Goal: Task Accomplishment & Management: Use online tool/utility

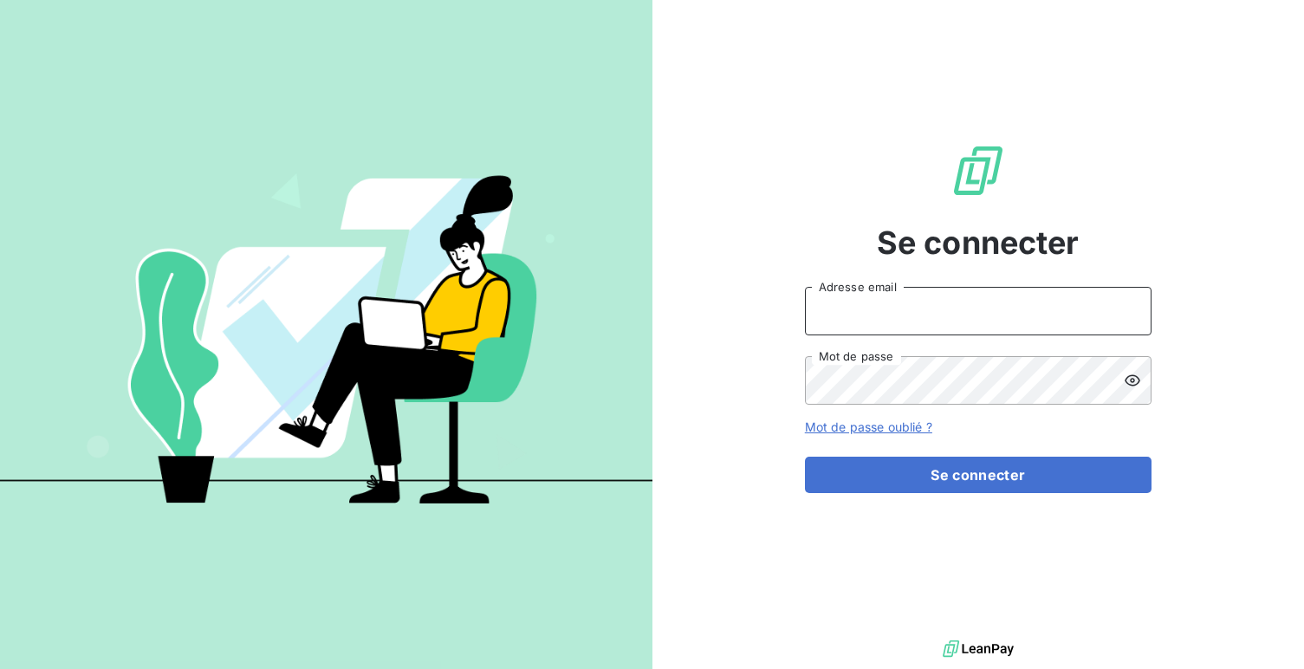
click at [867, 287] on input "Adresse email" at bounding box center [978, 311] width 347 height 49
type input "admin@saorgatec"
click at [805, 457] on button "Se connecter" at bounding box center [978, 475] width 347 height 36
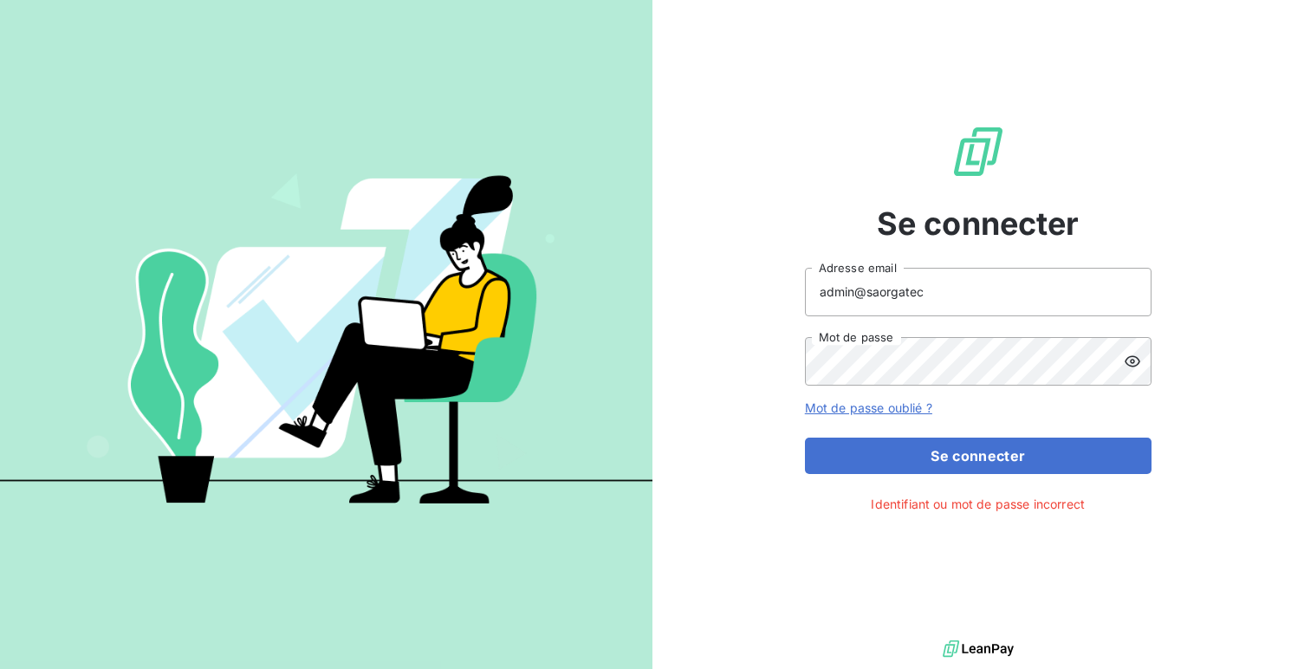
click at [1132, 358] on icon at bounding box center [1132, 361] width 17 height 17
click at [805, 438] on button "Se connecter" at bounding box center [978, 456] width 347 height 36
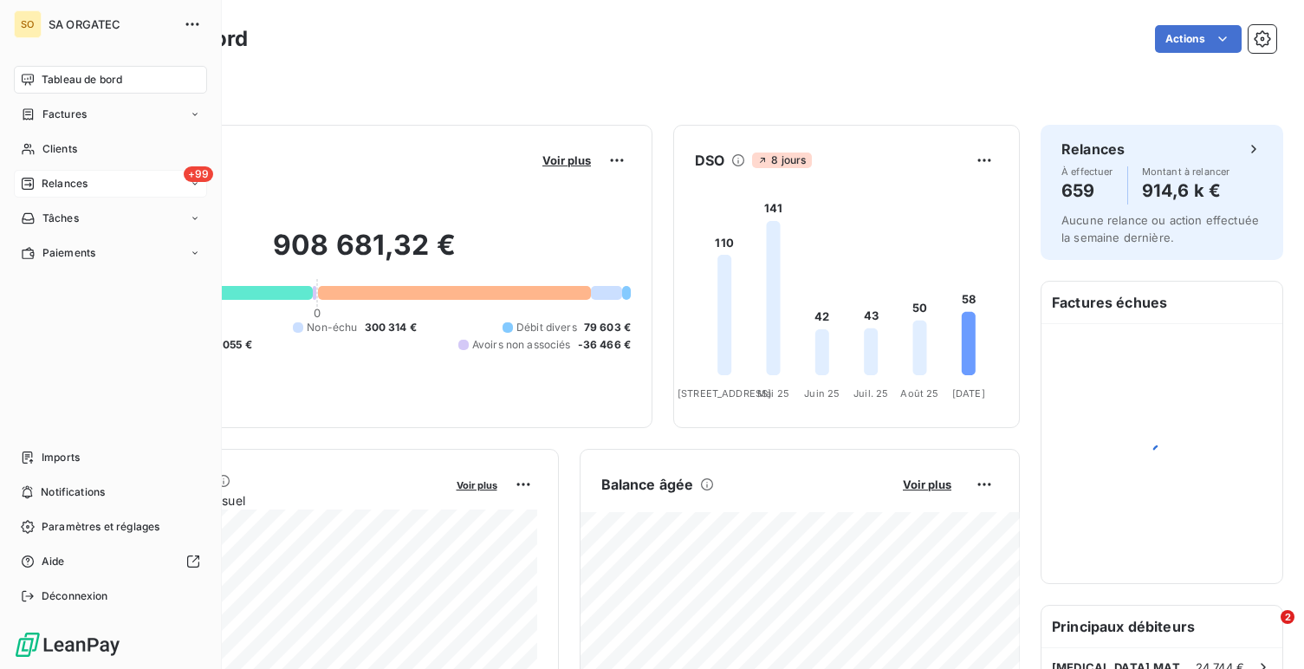
click at [79, 177] on span "Relances" at bounding box center [65, 184] width 46 height 16
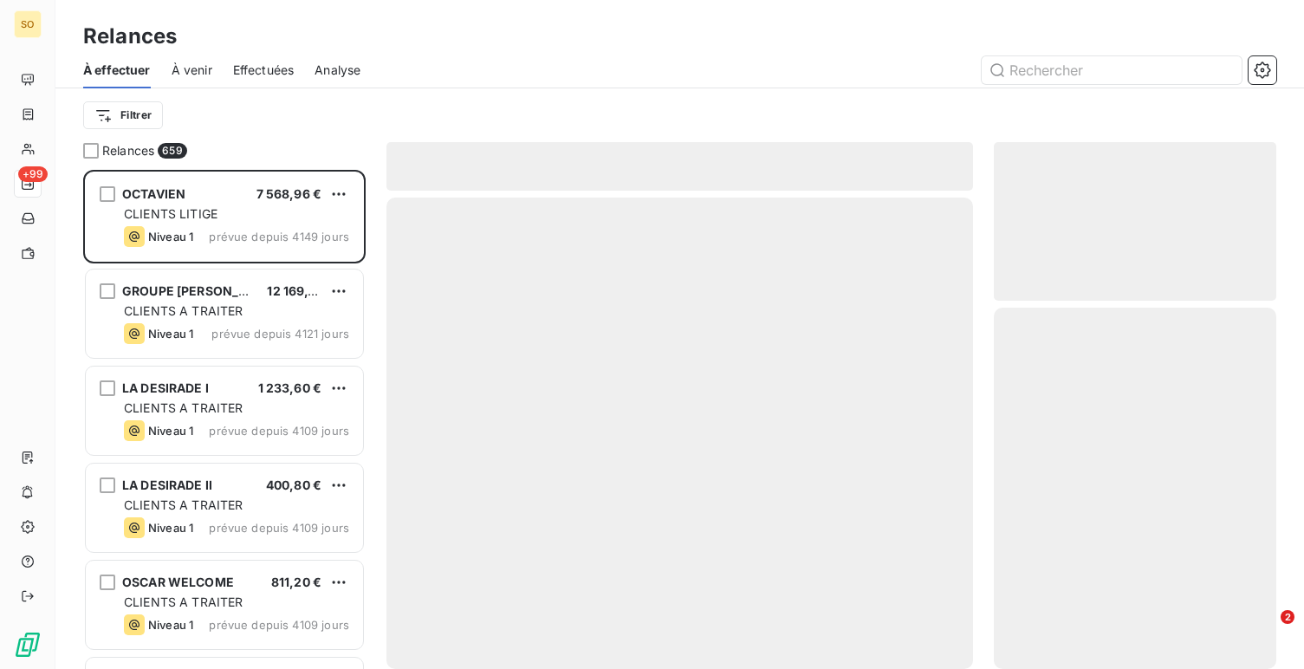
scroll to position [499, 283]
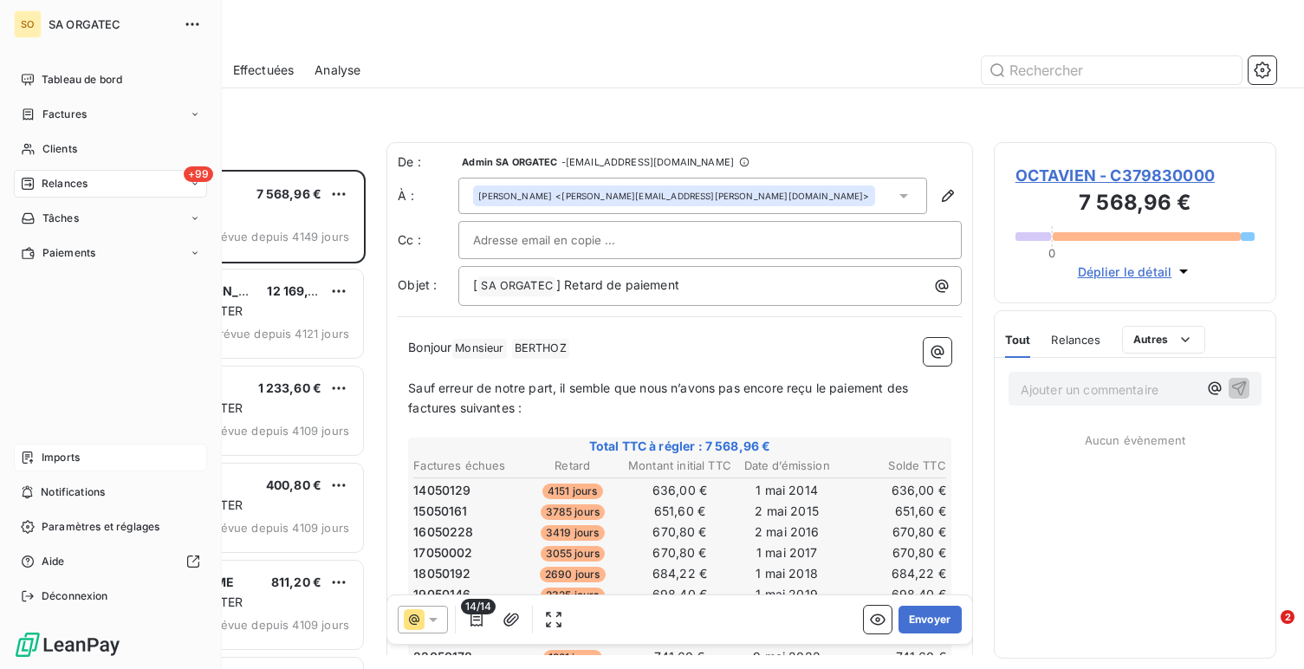
click at [63, 471] on div "Imports" at bounding box center [110, 458] width 193 height 28
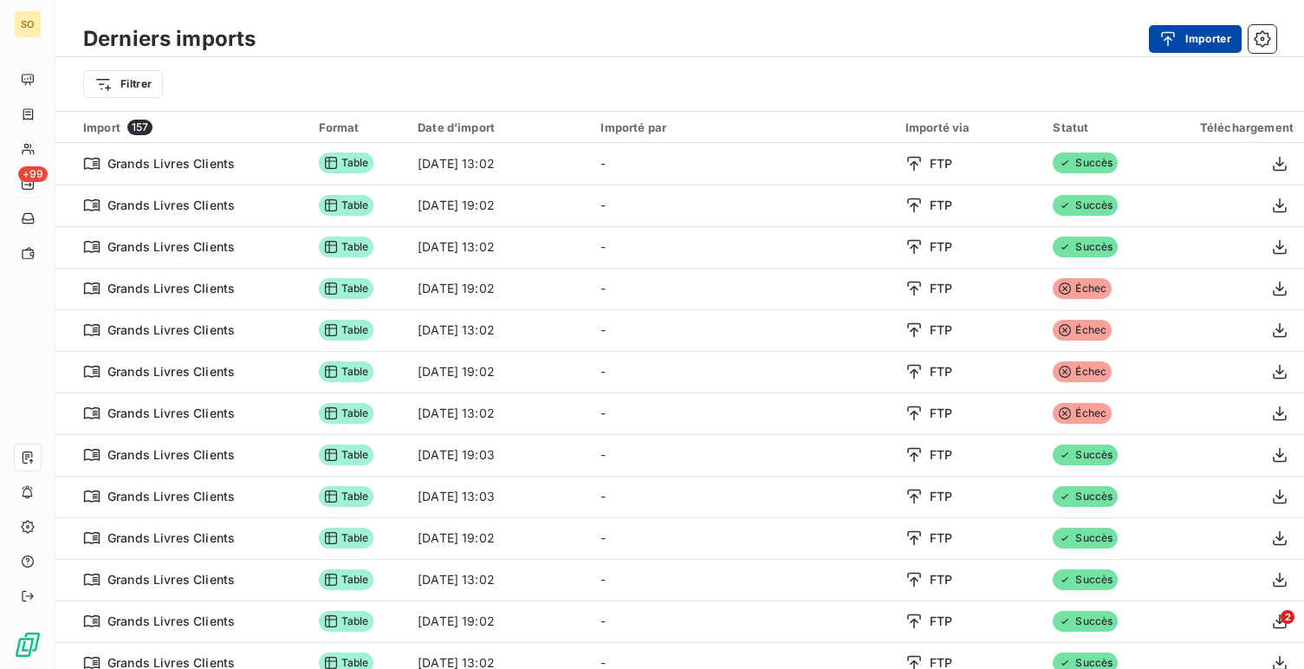
click at [1188, 49] on button "Importer" at bounding box center [1195, 39] width 93 height 28
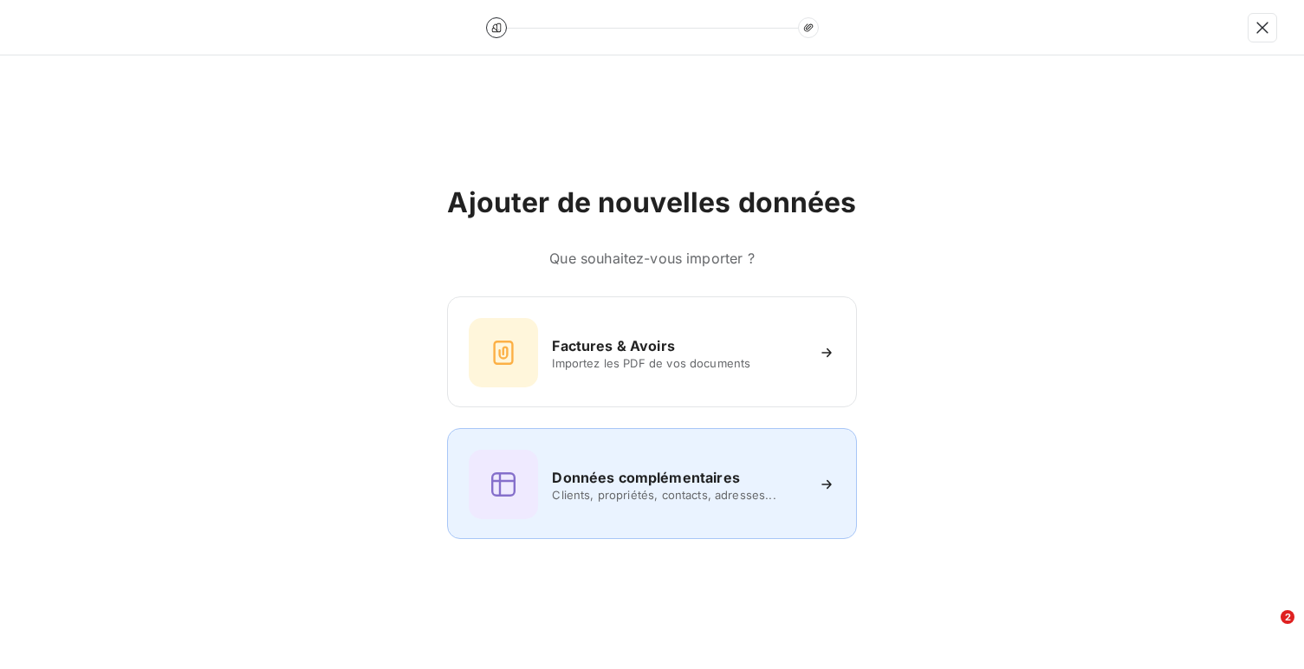
click at [733, 532] on div "Données complémentaires Clients, propriétés, contacts, adresses..." at bounding box center [651, 483] width 409 height 111
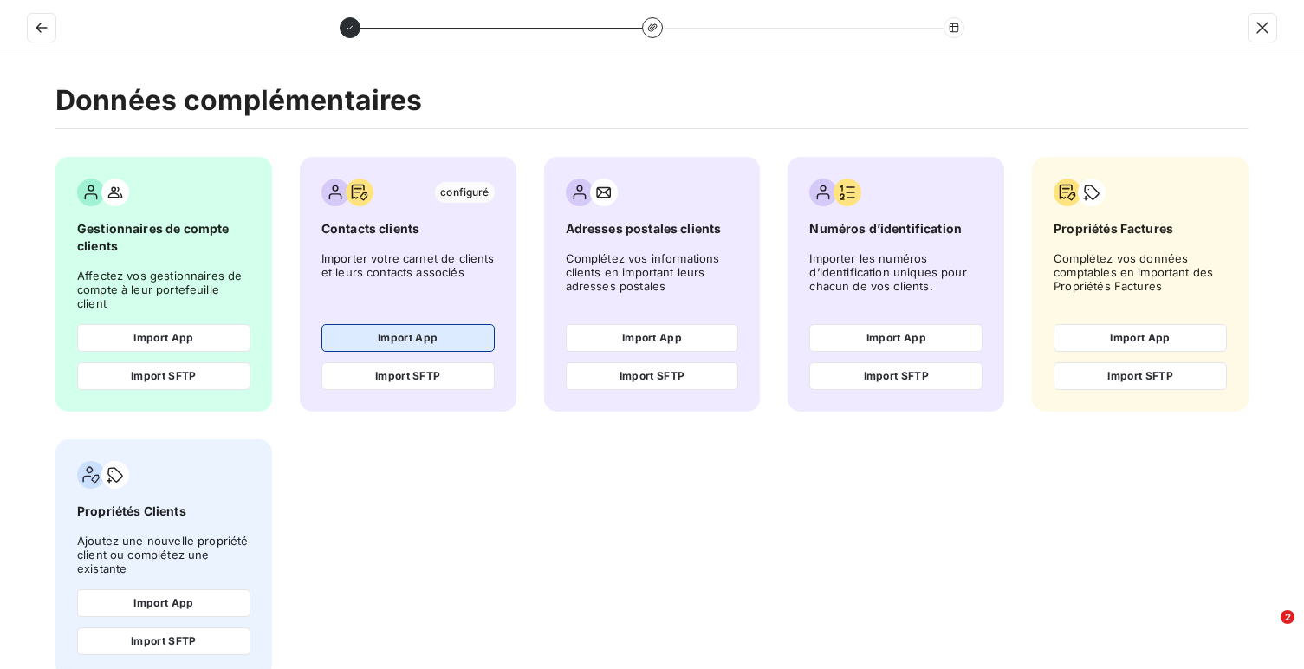
click at [413, 329] on button "Import App" at bounding box center [408, 338] width 173 height 28
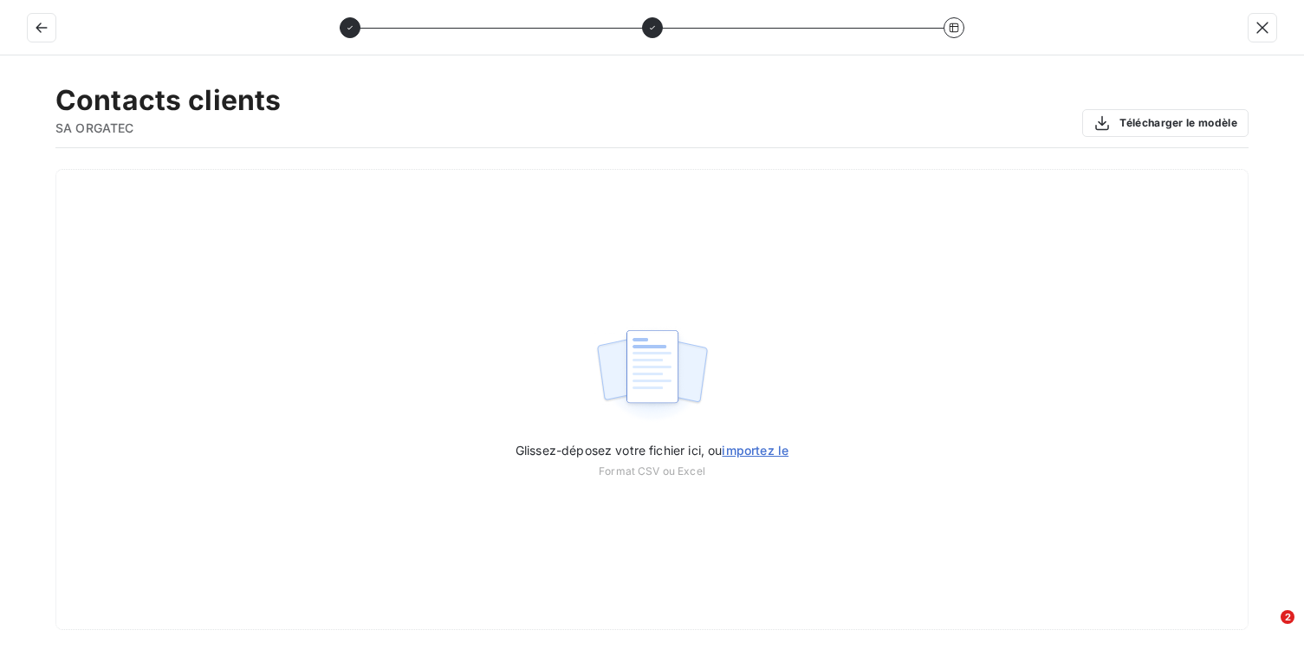
click at [413, 329] on div "Glissez-déposez votre fichier ici, ou importez le Format CSV ou Excel" at bounding box center [651, 399] width 1193 height 461
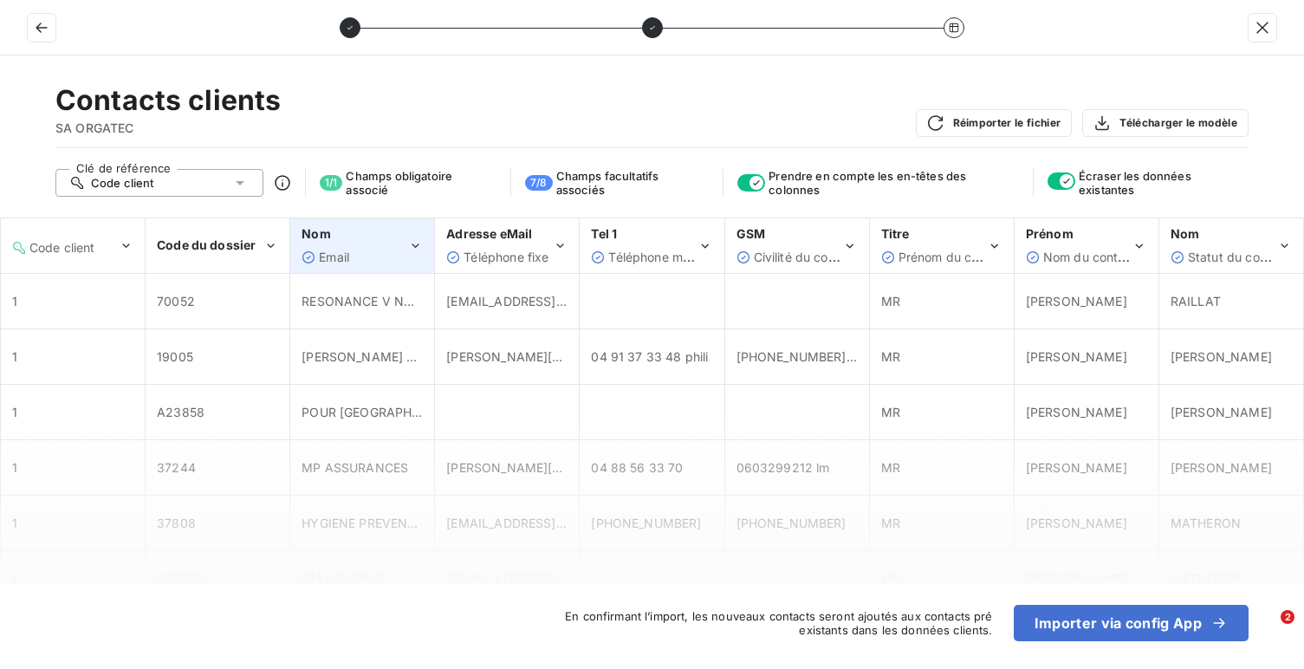
click at [323, 256] on span "Email" at bounding box center [334, 257] width 30 height 15
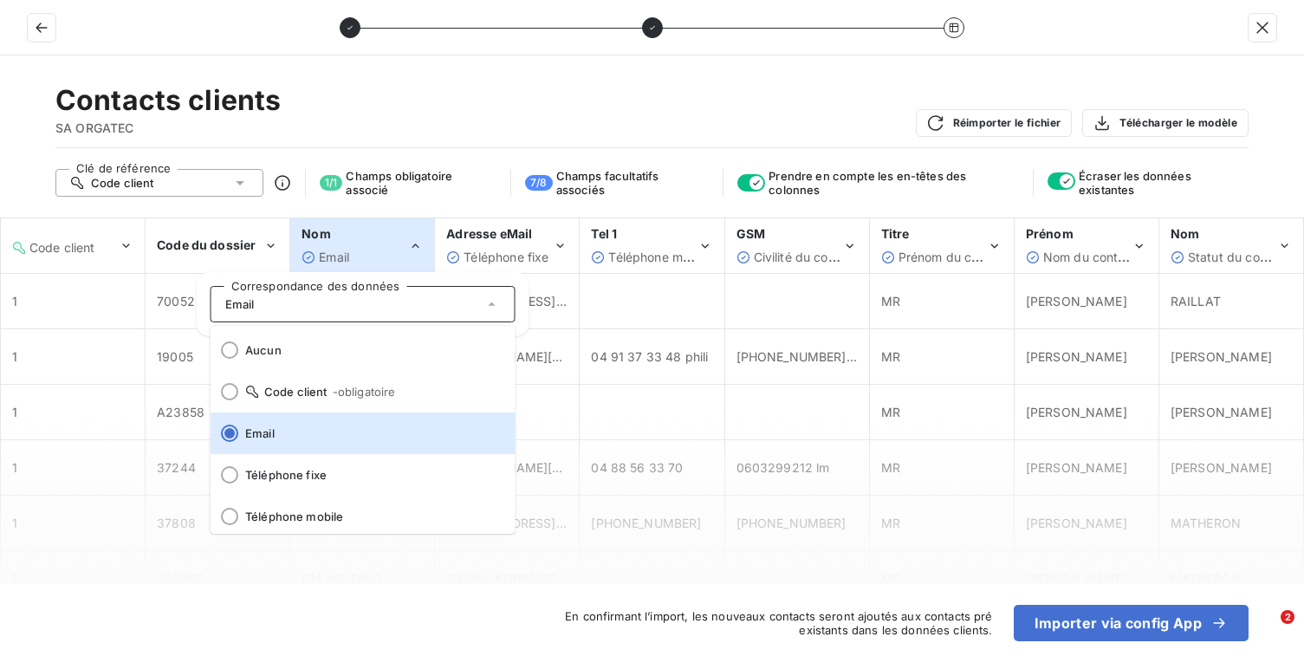
click at [173, 167] on div "Contacts clients SA ORGATEC Réimporter le fichier Télécharger le modèle Clé de …" at bounding box center [652, 362] width 1304 height 614
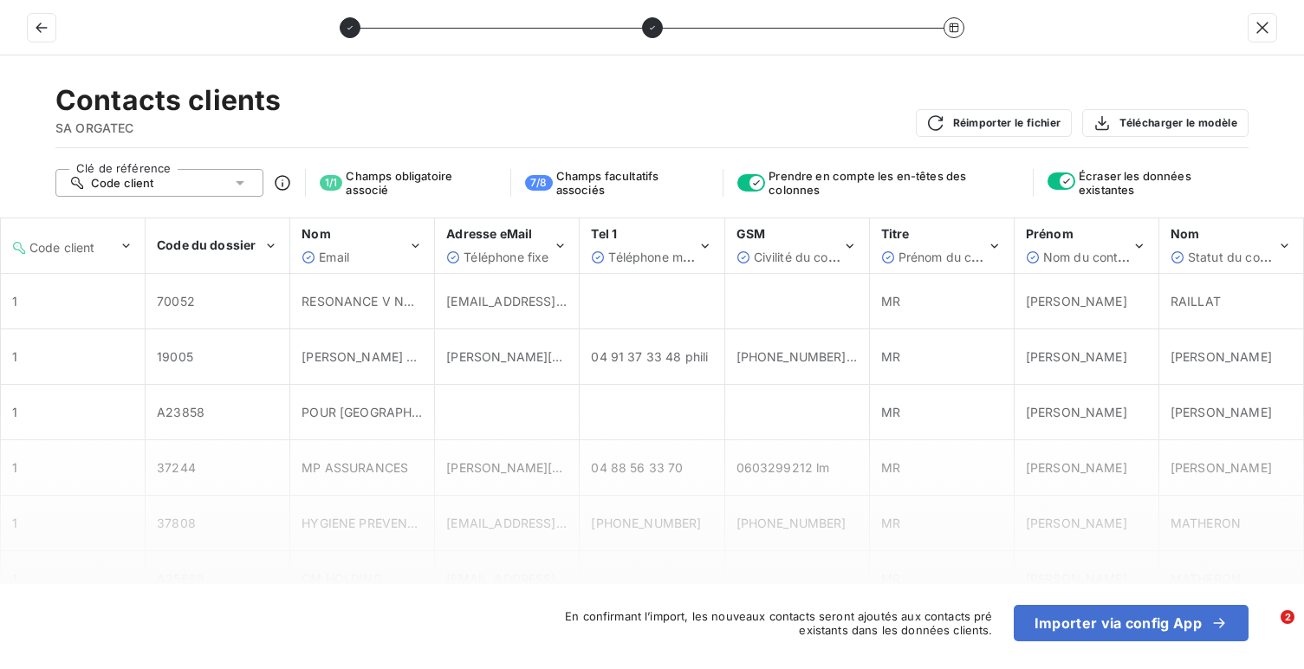
click at [171, 187] on div "Code client" at bounding box center [159, 183] width 208 height 28
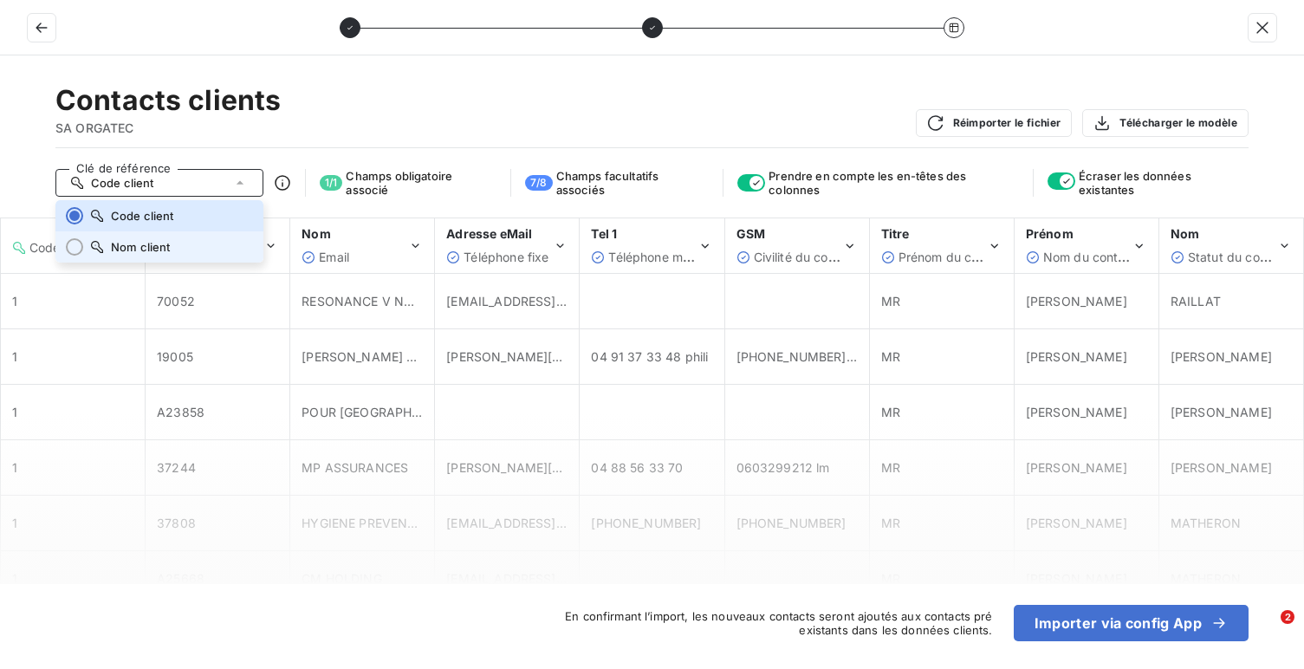
click at [168, 244] on span "Nom client" at bounding box center [141, 247] width 60 height 14
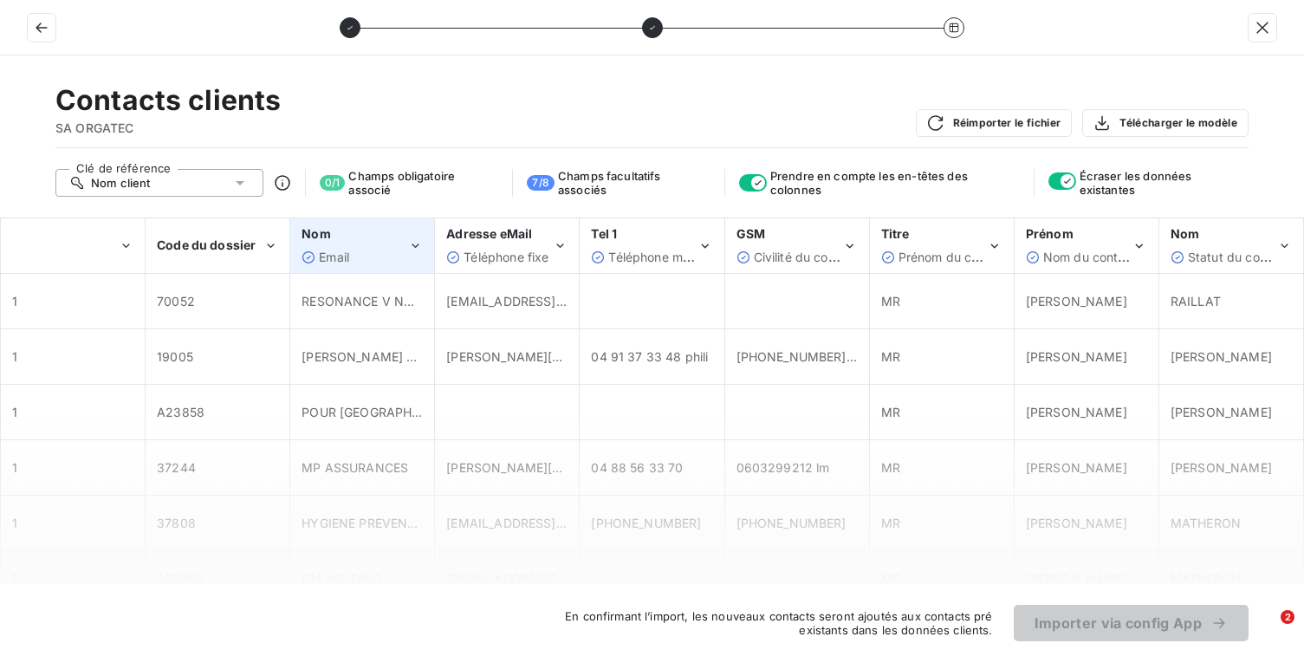
click at [387, 255] on div "Email" at bounding box center [355, 257] width 107 height 17
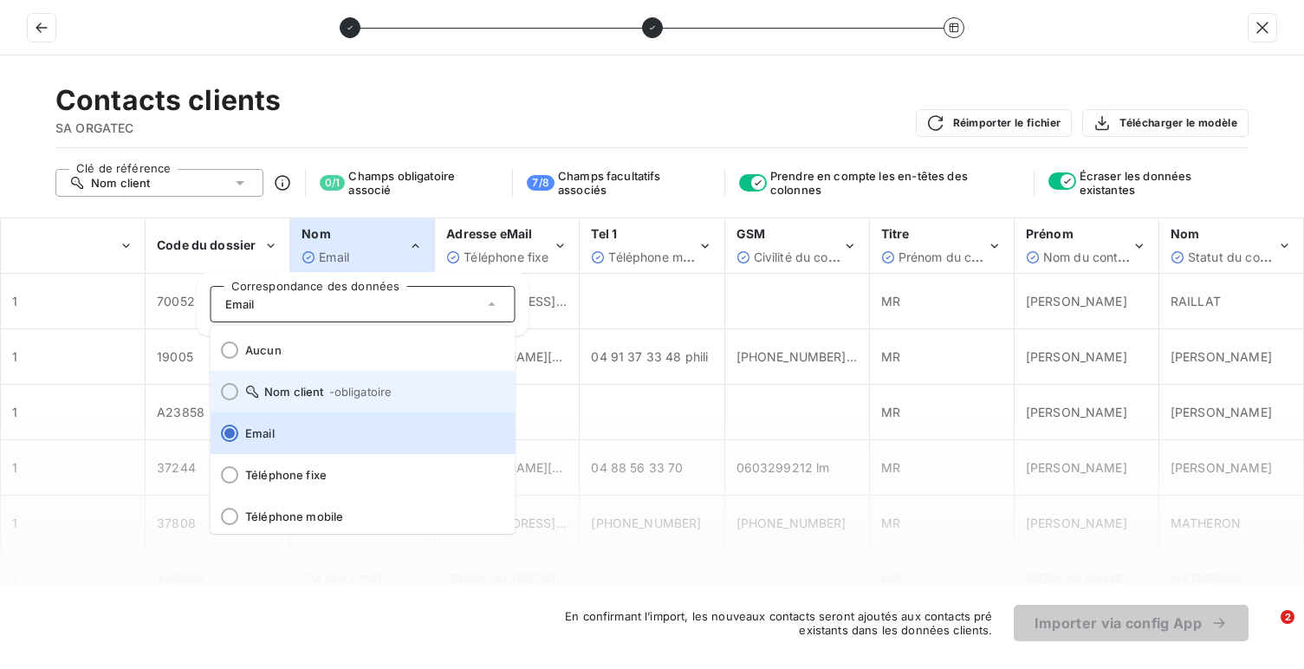
click at [371, 382] on li "Nom client - obligatoire" at bounding box center [363, 392] width 305 height 42
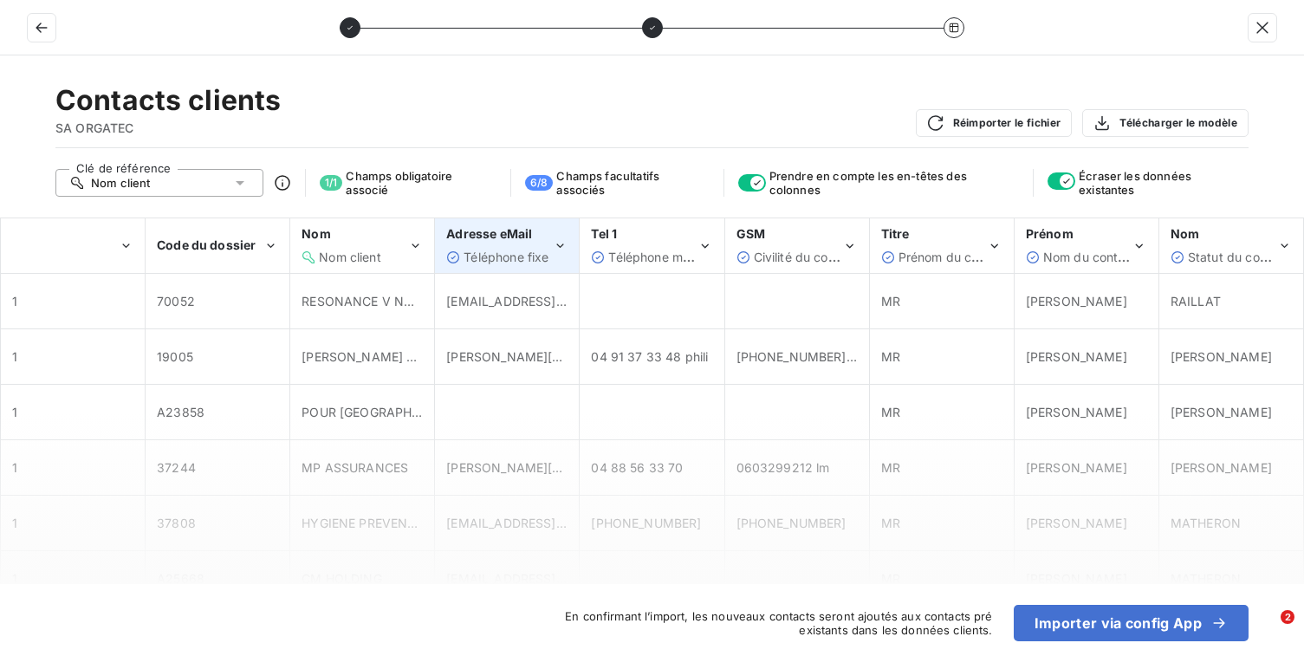
click at [513, 257] on span "Téléphone fixe" at bounding box center [506, 257] width 85 height 15
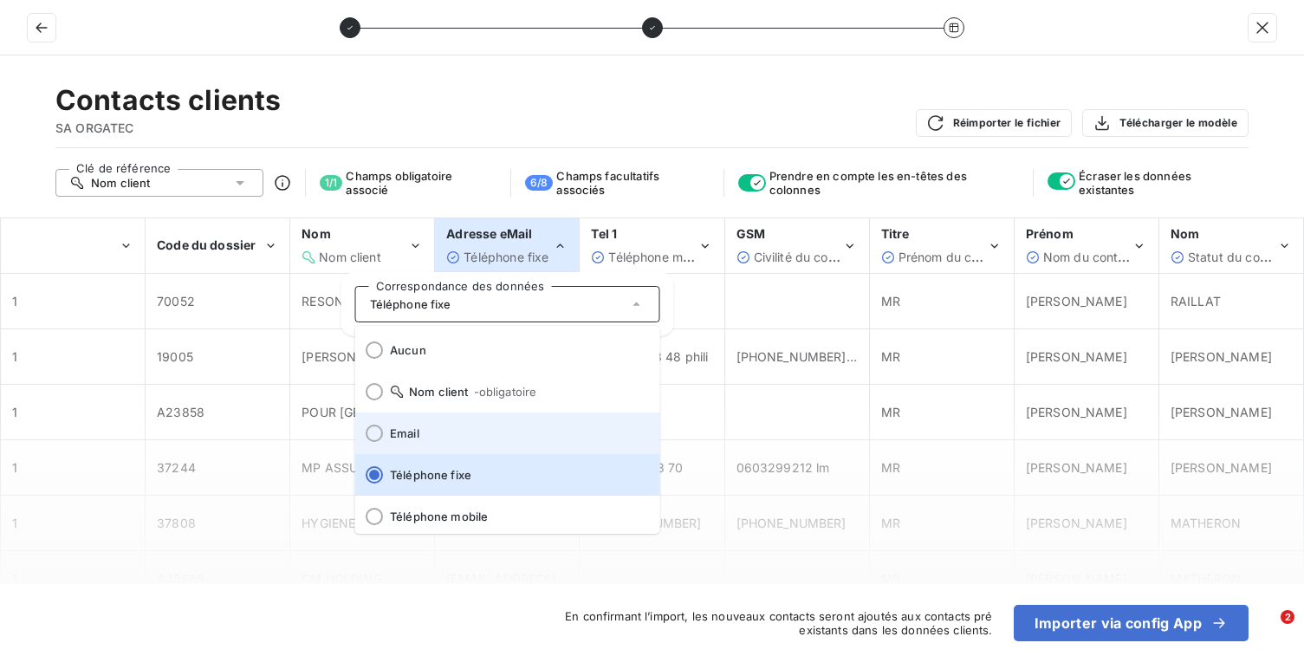
click at [480, 441] on li "Email" at bounding box center [507, 433] width 305 height 42
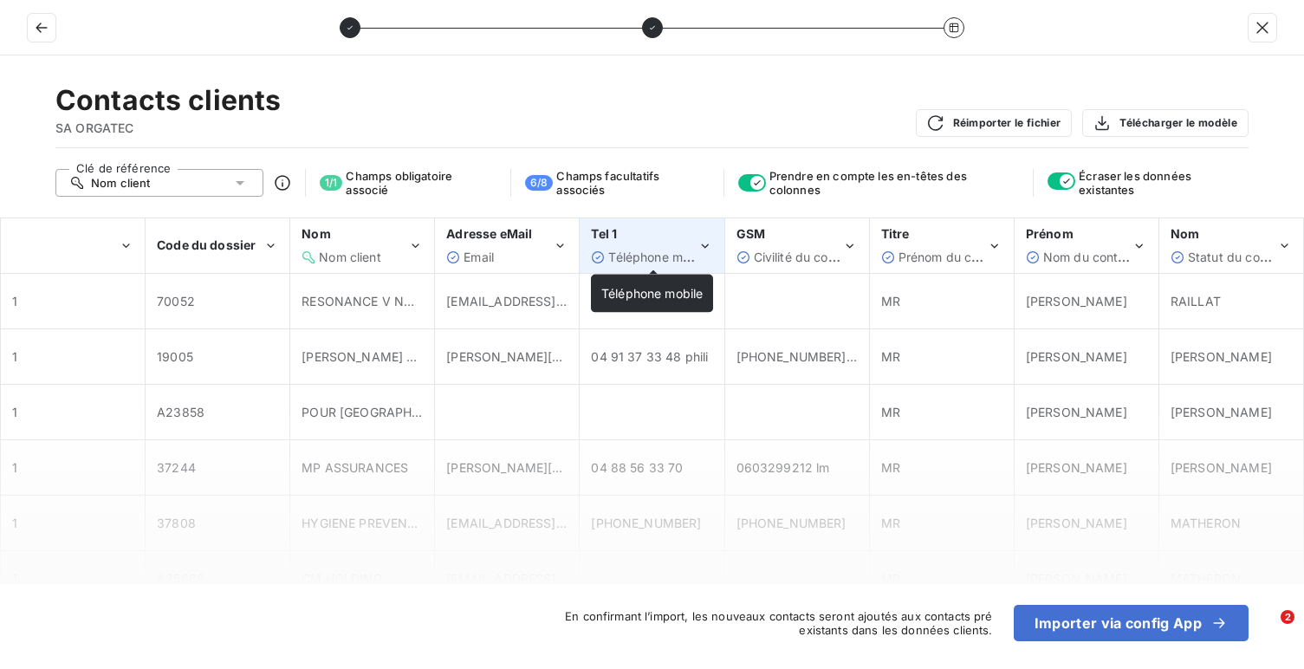
click at [636, 258] on span "Téléphone mobile" at bounding box center [658, 257] width 101 height 15
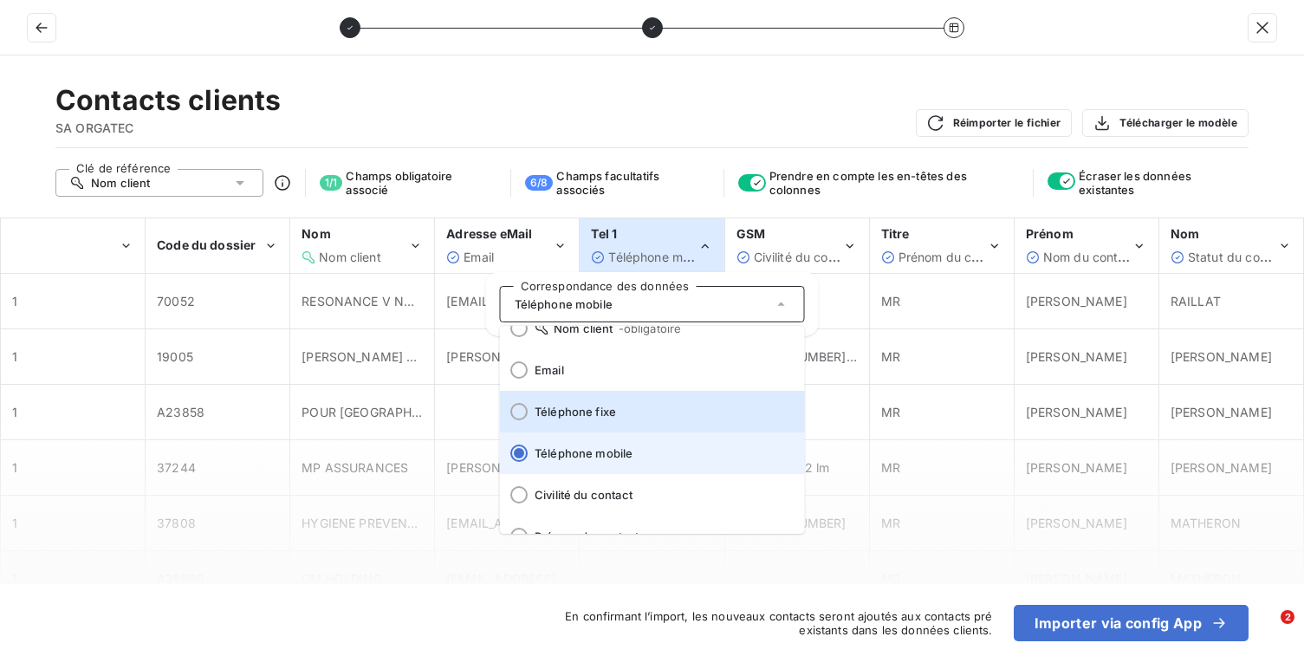
scroll to position [67, 0]
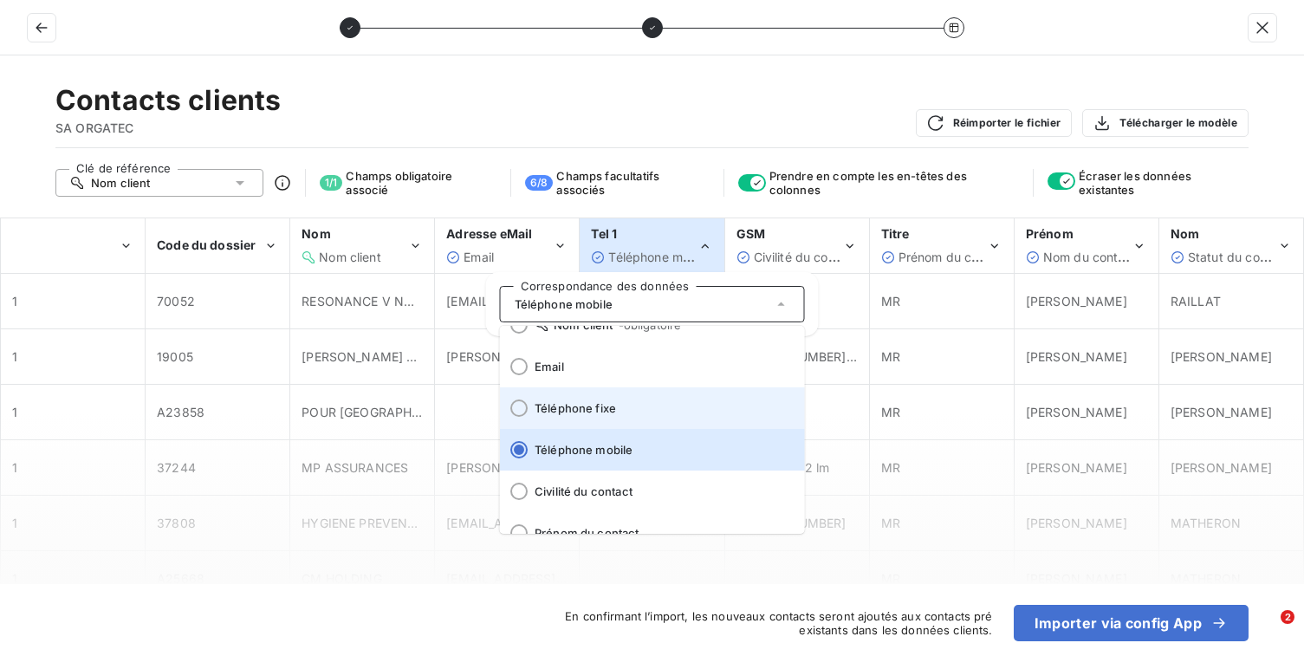
click at [641, 416] on li "Téléphone fixe" at bounding box center [652, 408] width 305 height 42
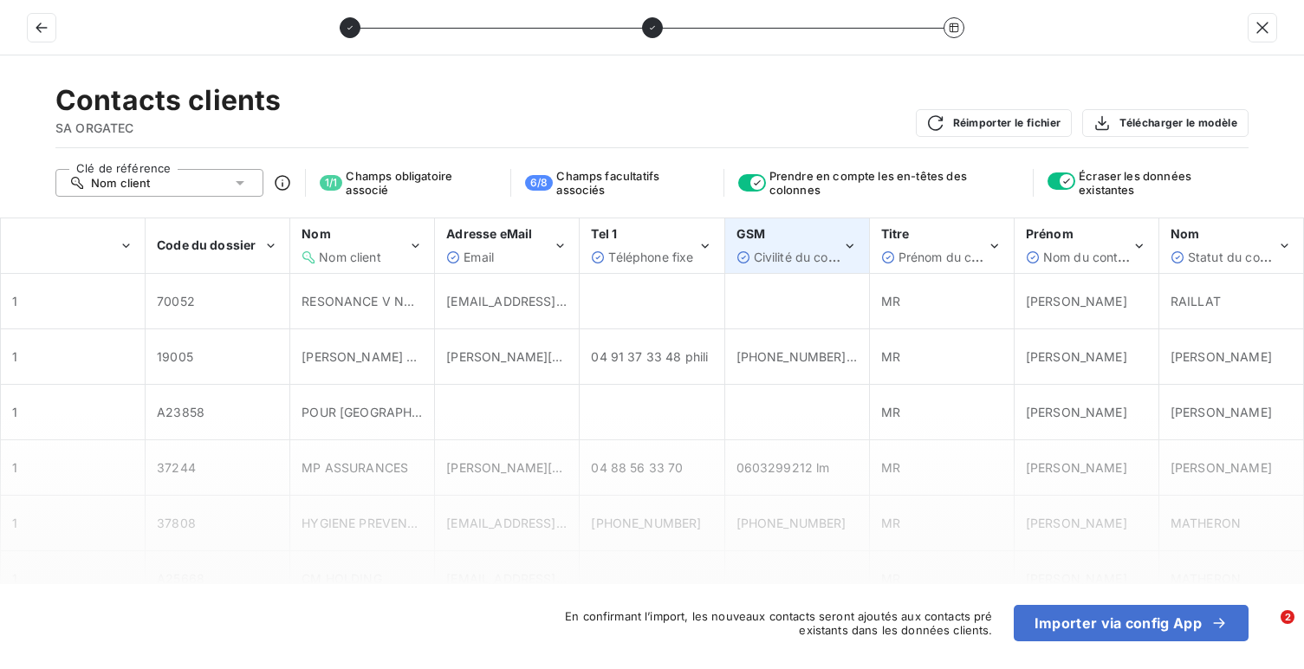
click at [766, 256] on span "Civilité du contact" at bounding box center [806, 257] width 105 height 15
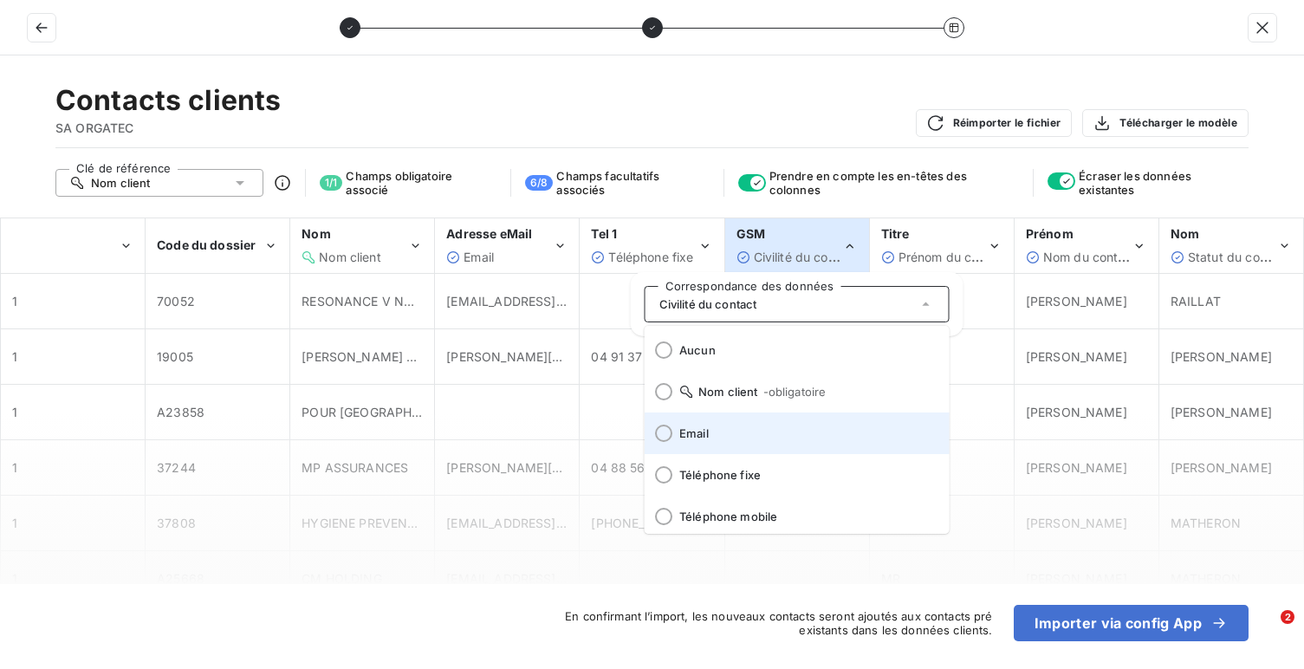
scroll to position [45, 0]
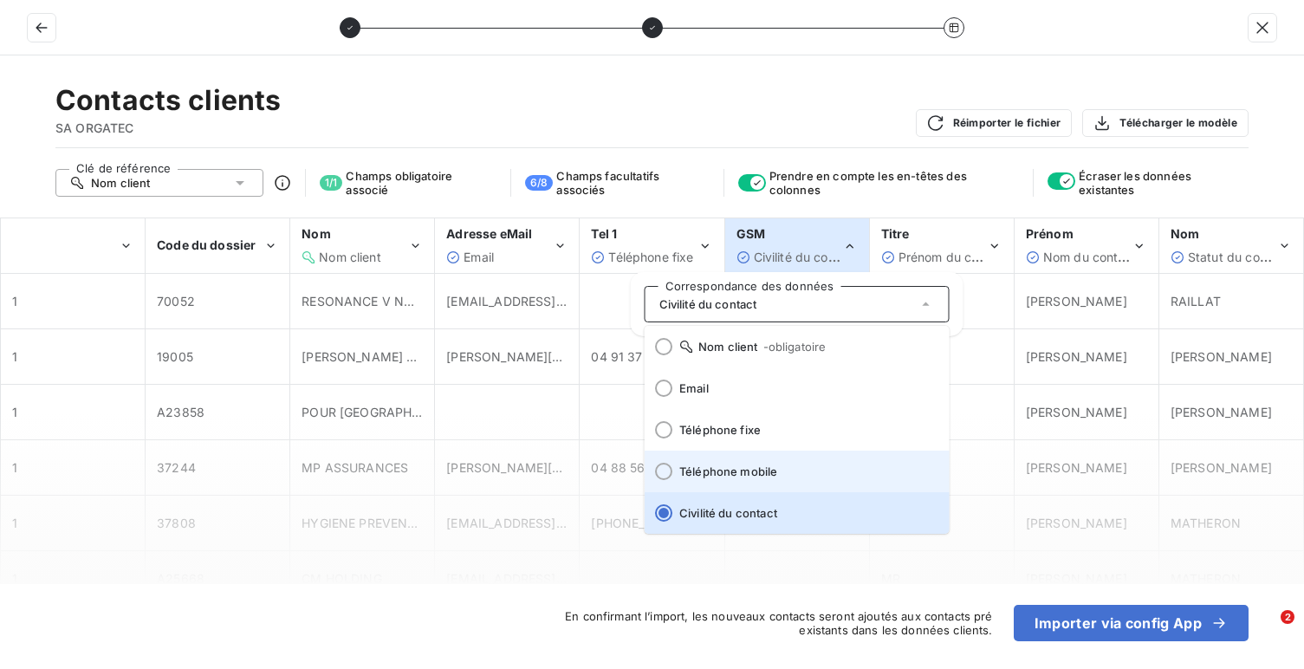
click at [757, 468] on span "Téléphone mobile" at bounding box center [807, 471] width 257 height 14
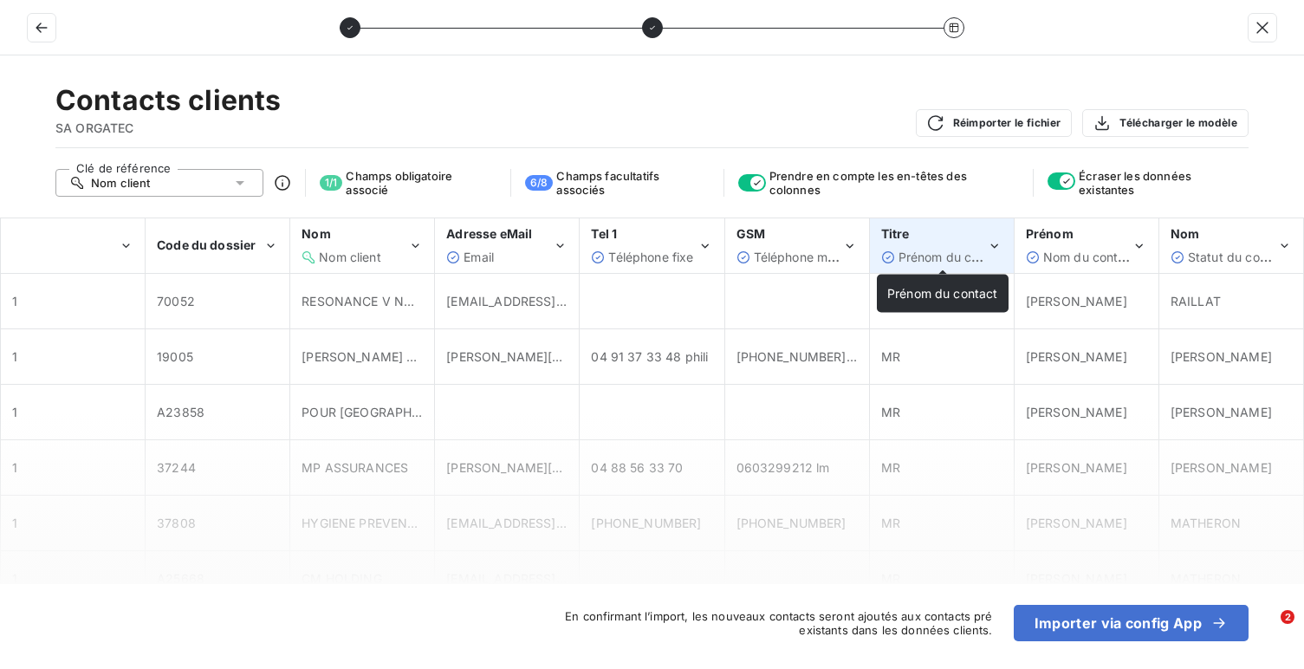
click at [921, 258] on span "Prénom du contact" at bounding box center [954, 257] width 111 height 15
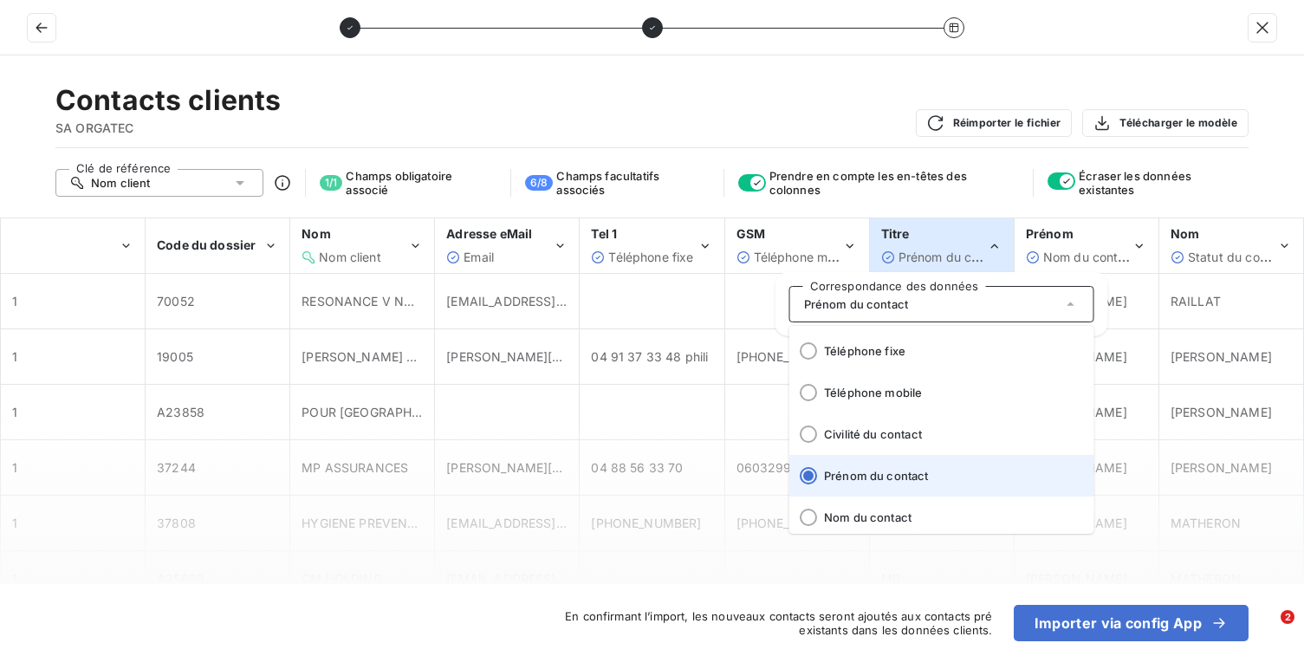
scroll to position [122, 0]
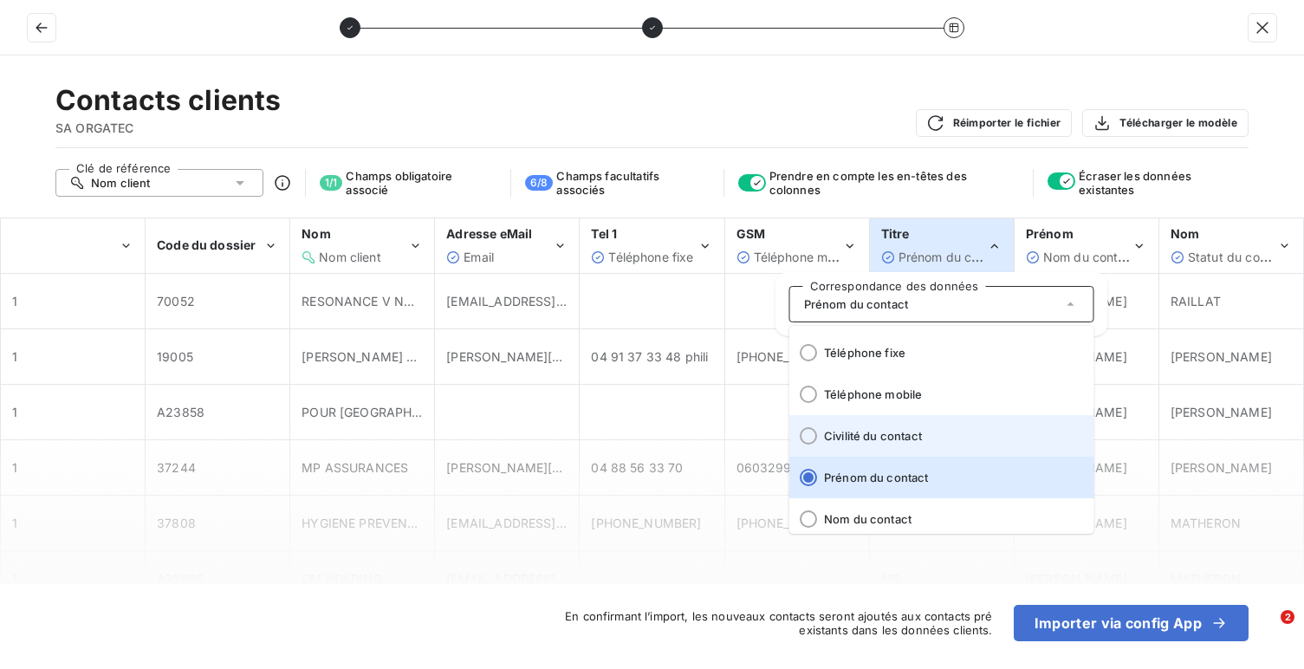
click at [906, 433] on span "Civilité du contact" at bounding box center [952, 436] width 257 height 14
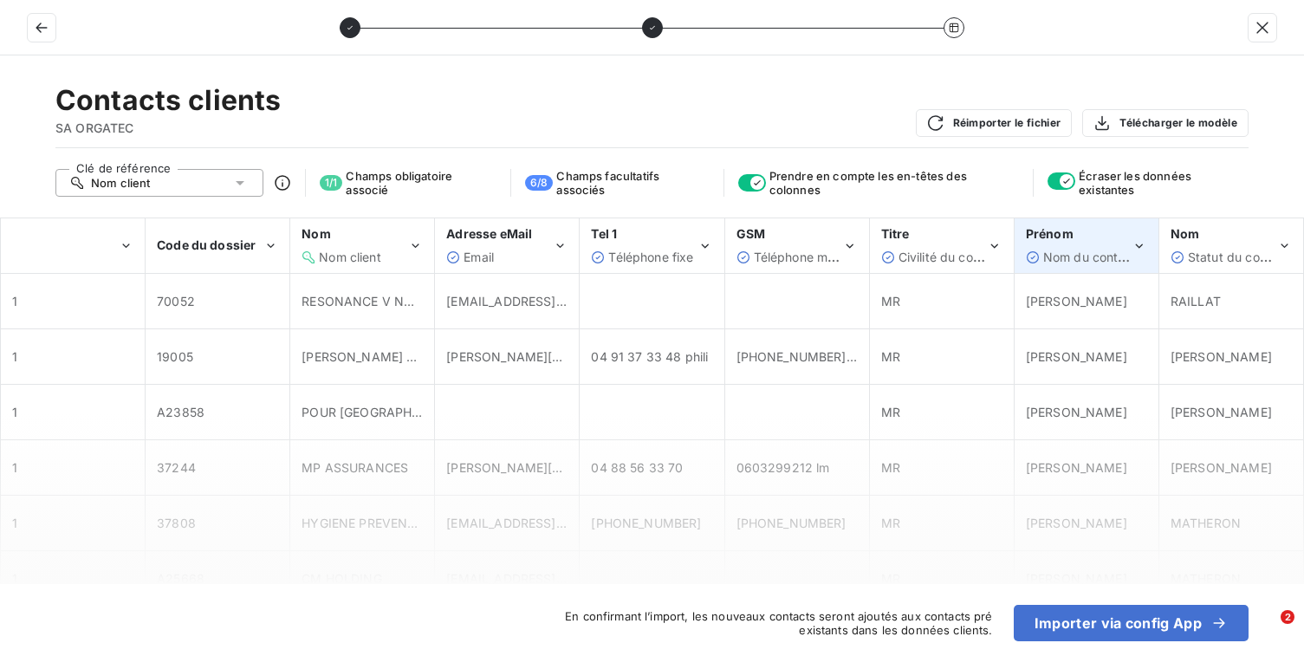
click at [1052, 267] on div "Prénom Nom du contact" at bounding box center [1087, 245] width 142 height 53
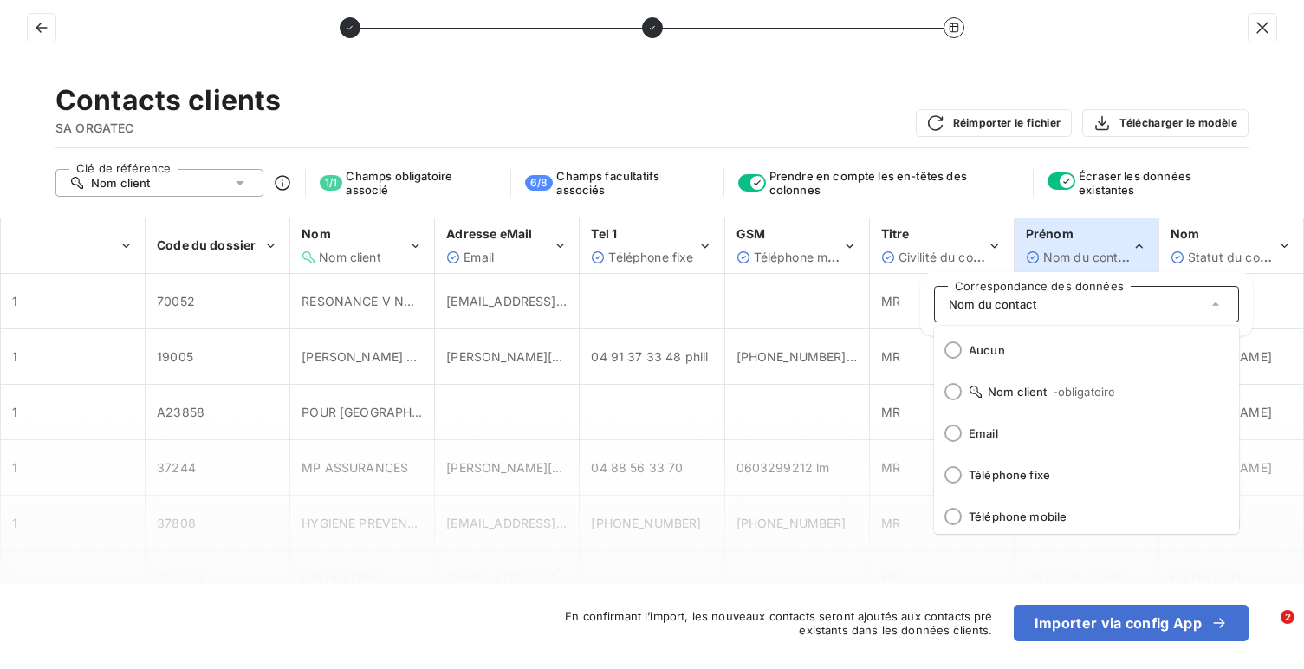
scroll to position [128, 0]
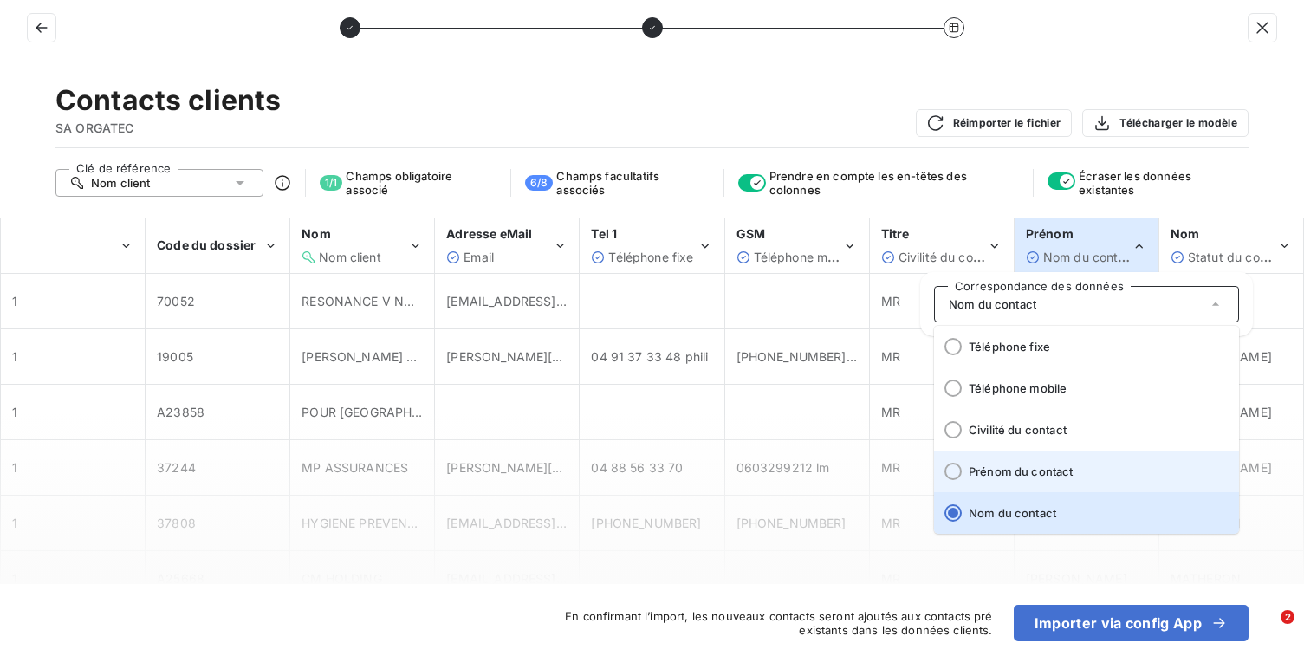
click at [1043, 459] on li "Prénom du contact" at bounding box center [1086, 472] width 305 height 42
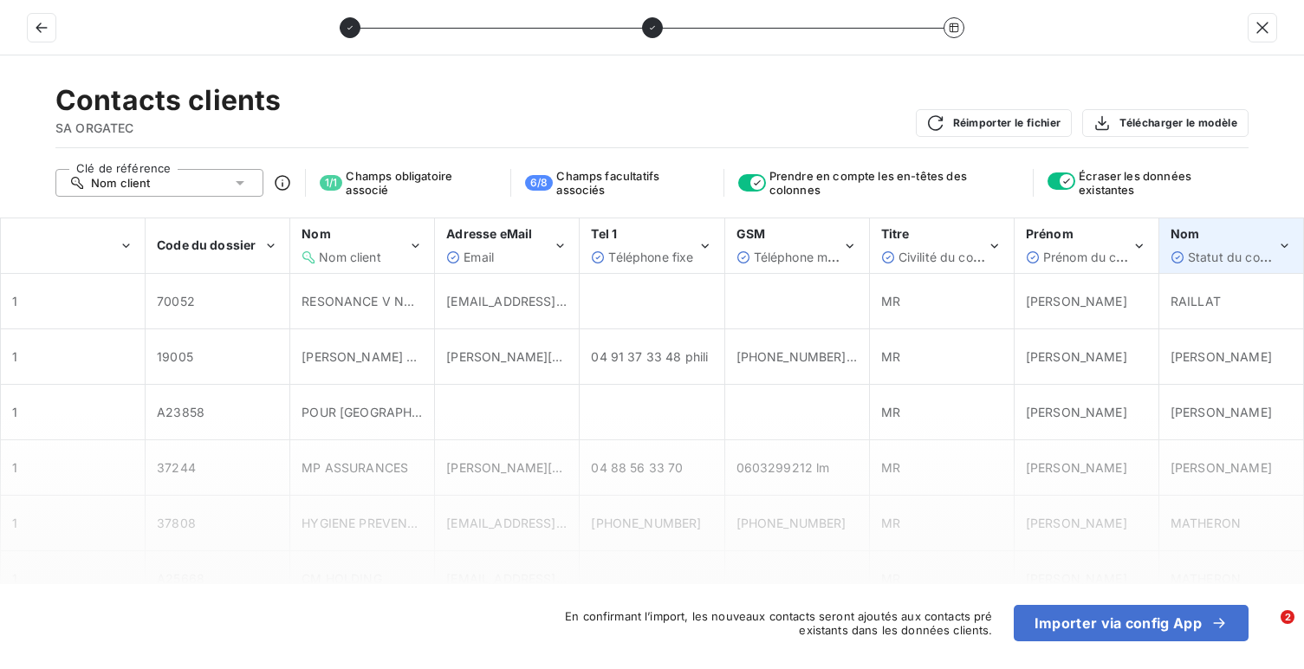
click at [1205, 260] on span "Statut du contact (Principal)" at bounding box center [1270, 257] width 164 height 15
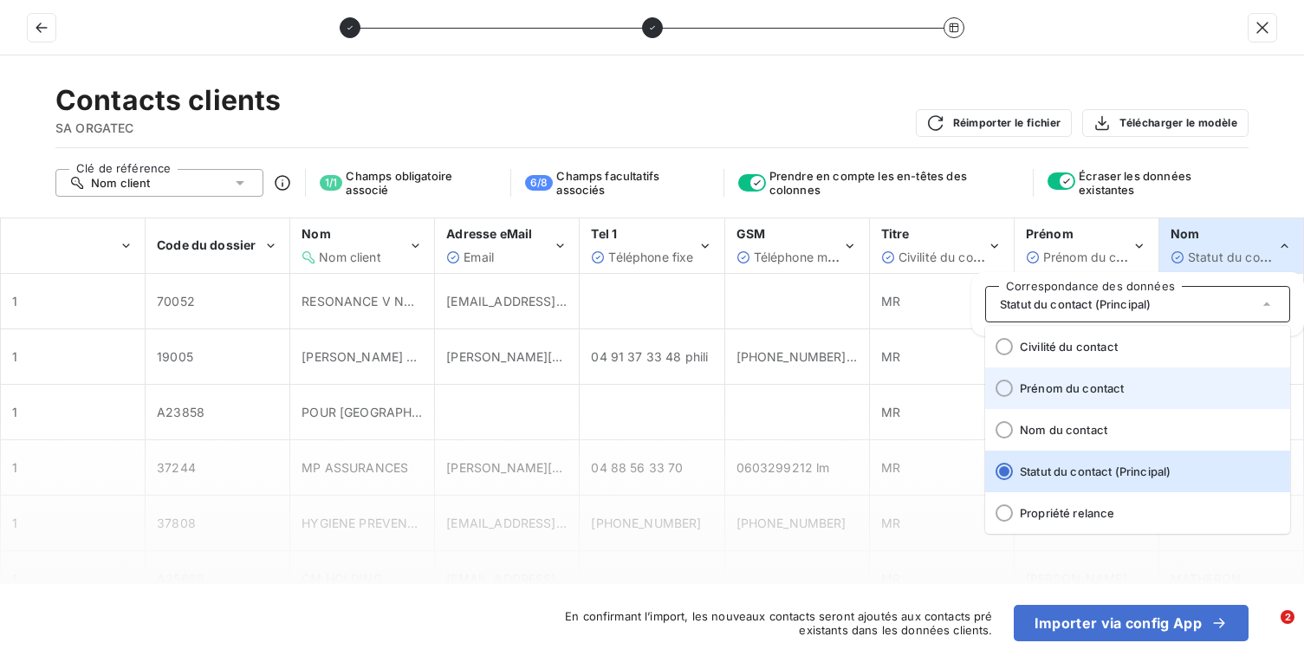
scroll to position [215, 0]
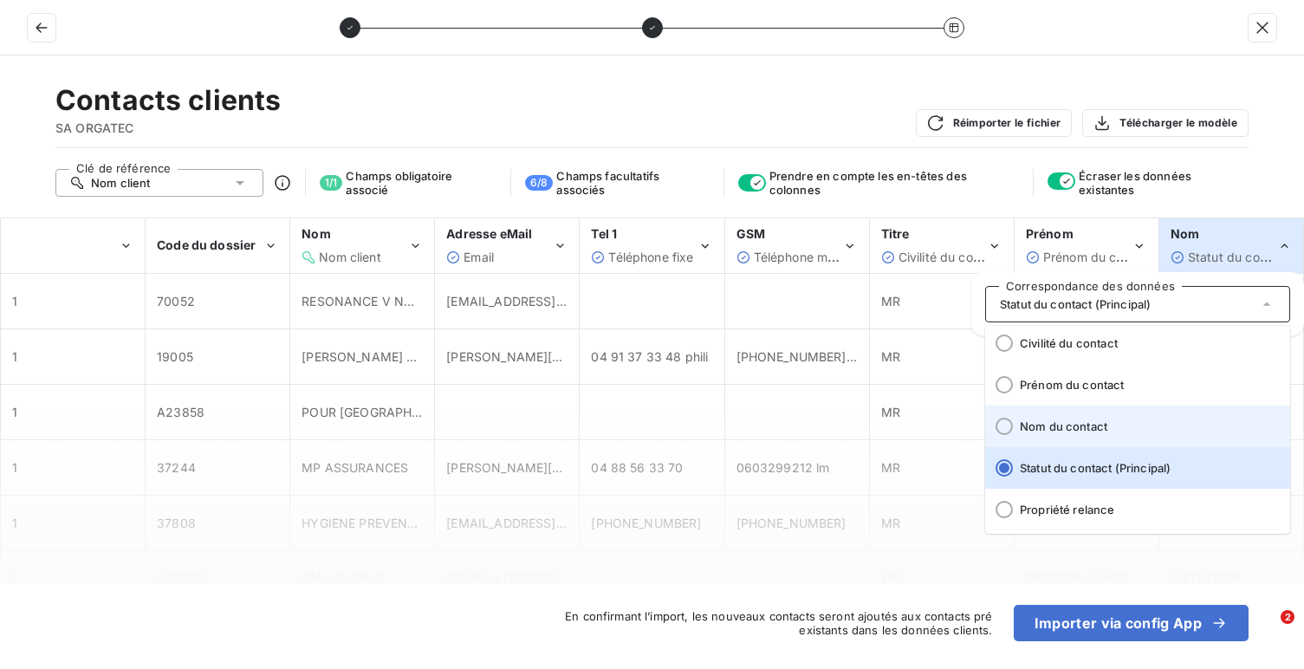
click at [1137, 420] on span "Nom du contact" at bounding box center [1148, 426] width 257 height 14
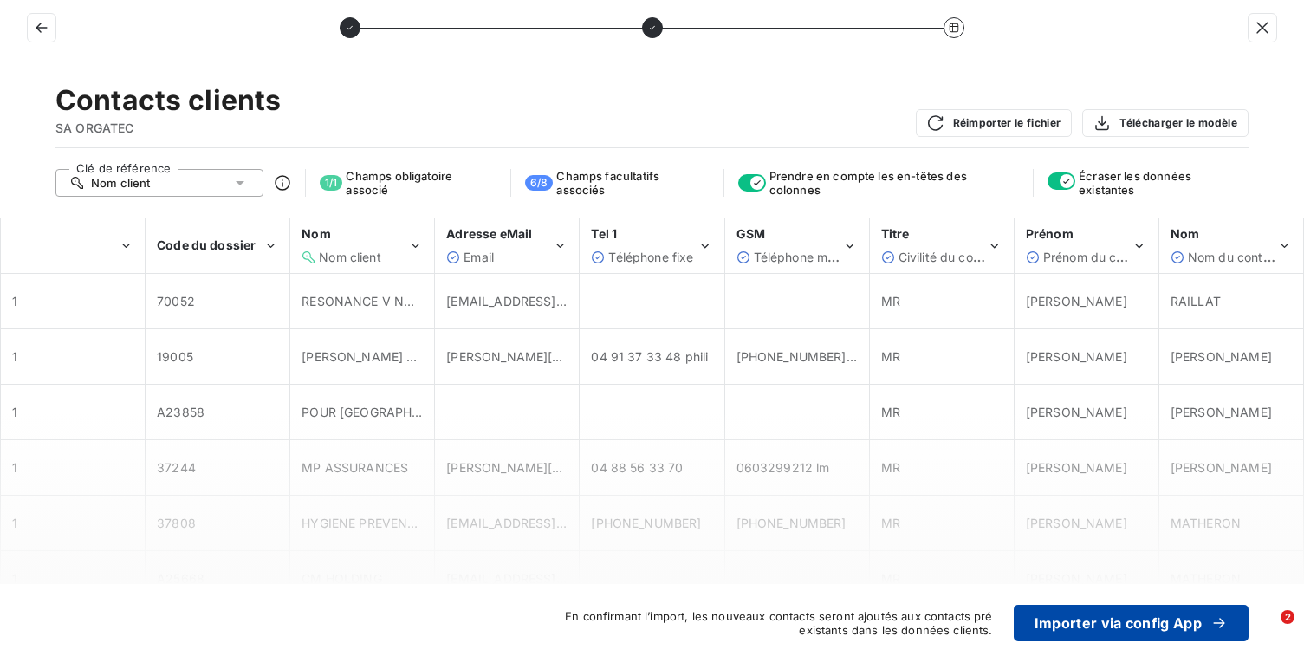
click at [1045, 630] on button "Importer via config App" at bounding box center [1131, 623] width 235 height 36
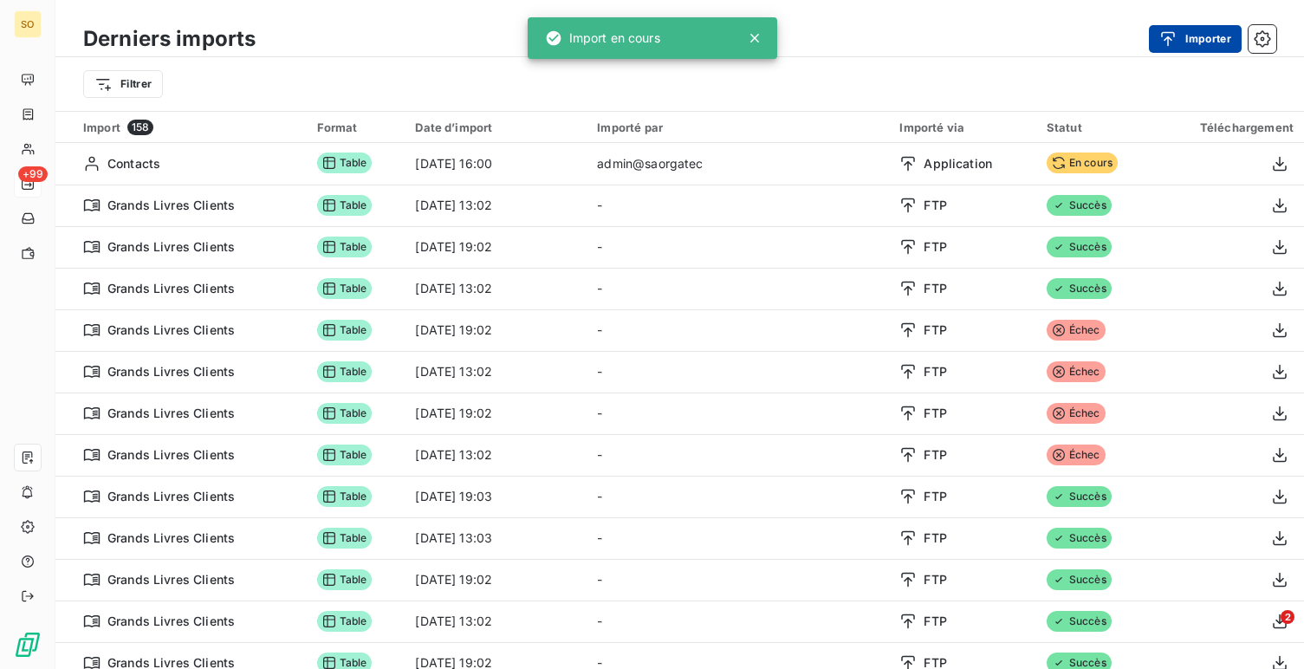
click at [1185, 46] on button "Importer" at bounding box center [1195, 39] width 93 height 28
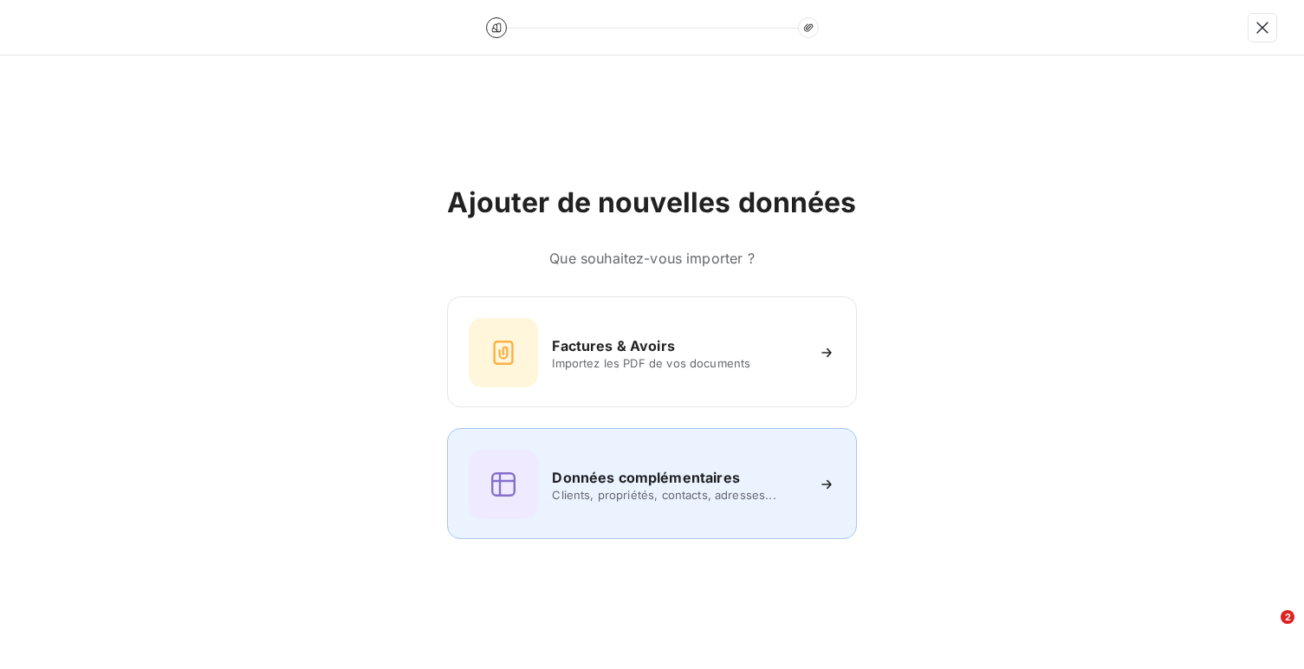
click at [673, 490] on span "Clients, propriétés, contacts, adresses..." at bounding box center [677, 495] width 251 height 14
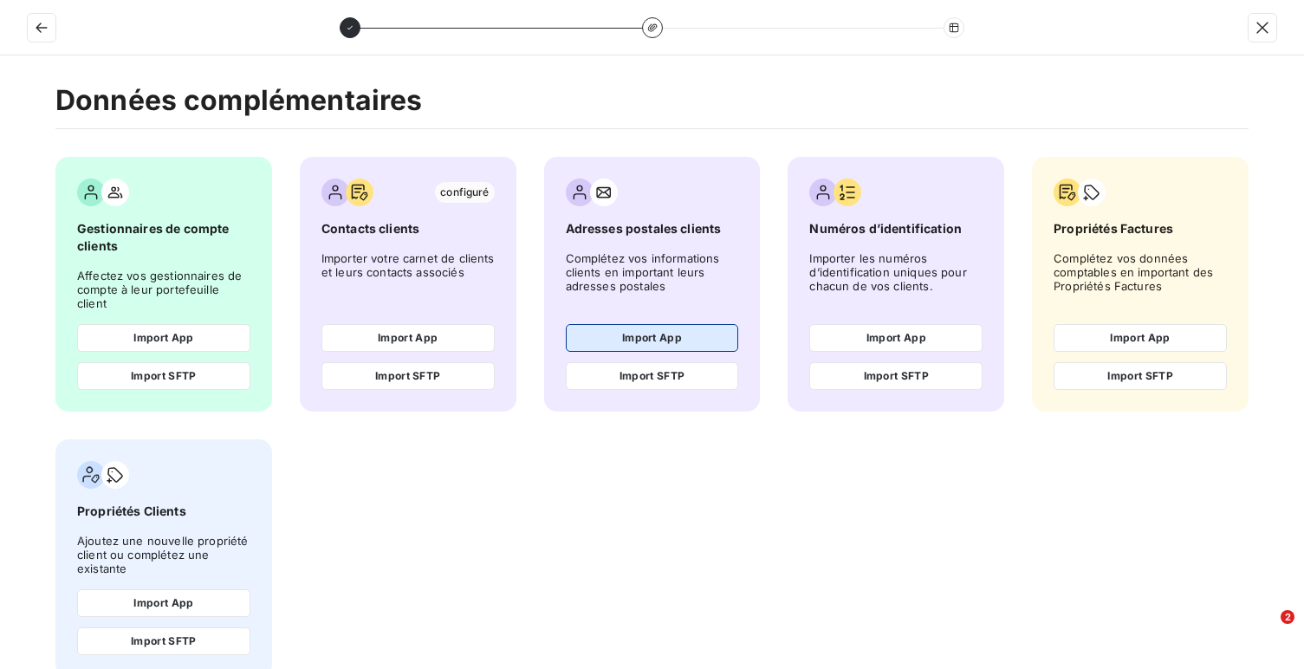
click at [646, 324] on button "Import App" at bounding box center [652, 338] width 173 height 28
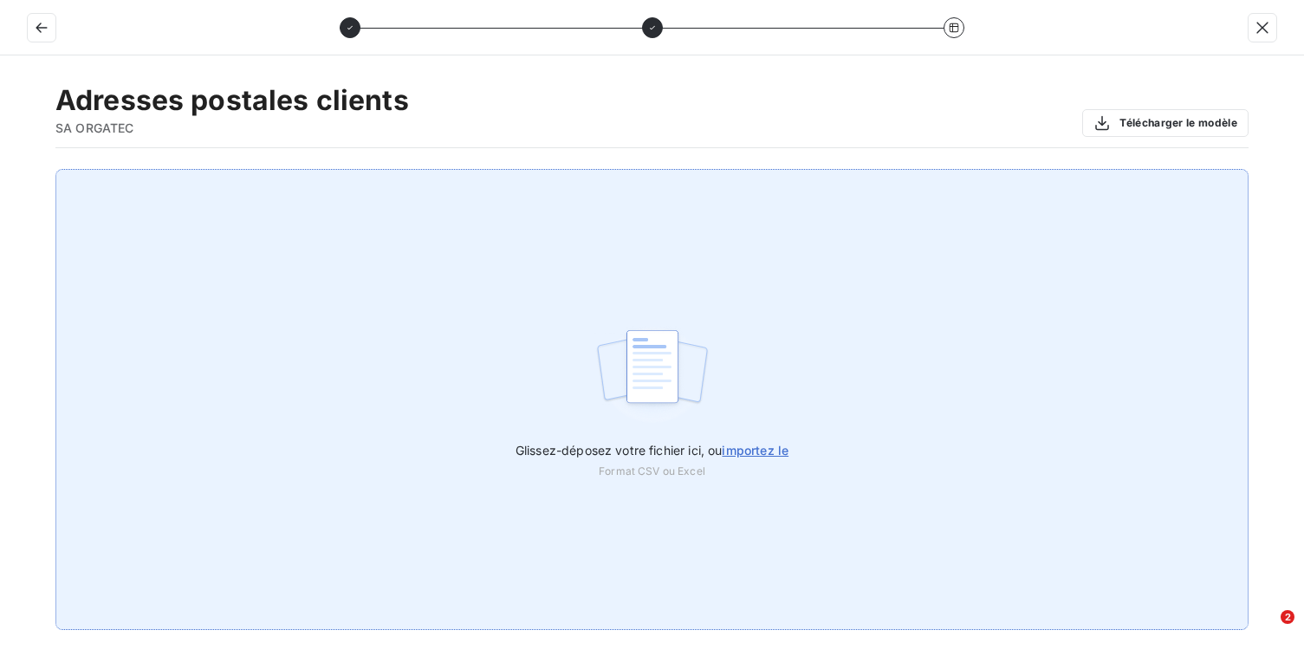
click at [633, 334] on img at bounding box center [651, 375] width 115 height 111
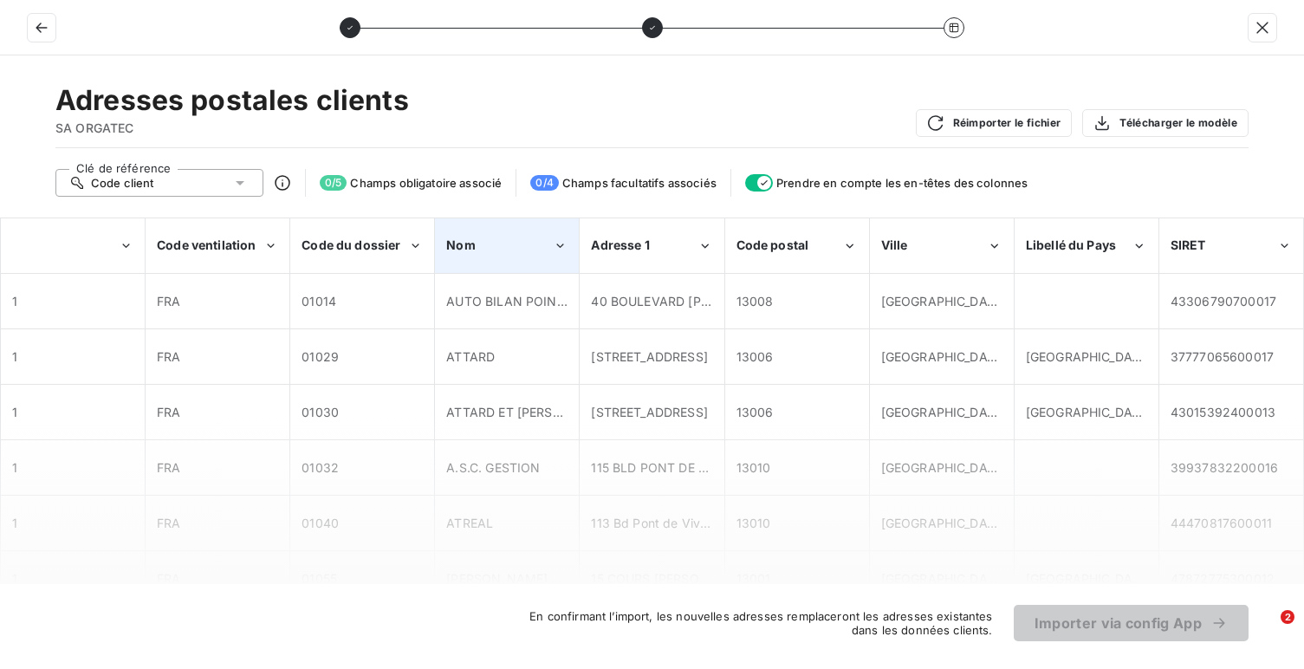
click at [476, 259] on div "Nom" at bounding box center [507, 245] width 142 height 53
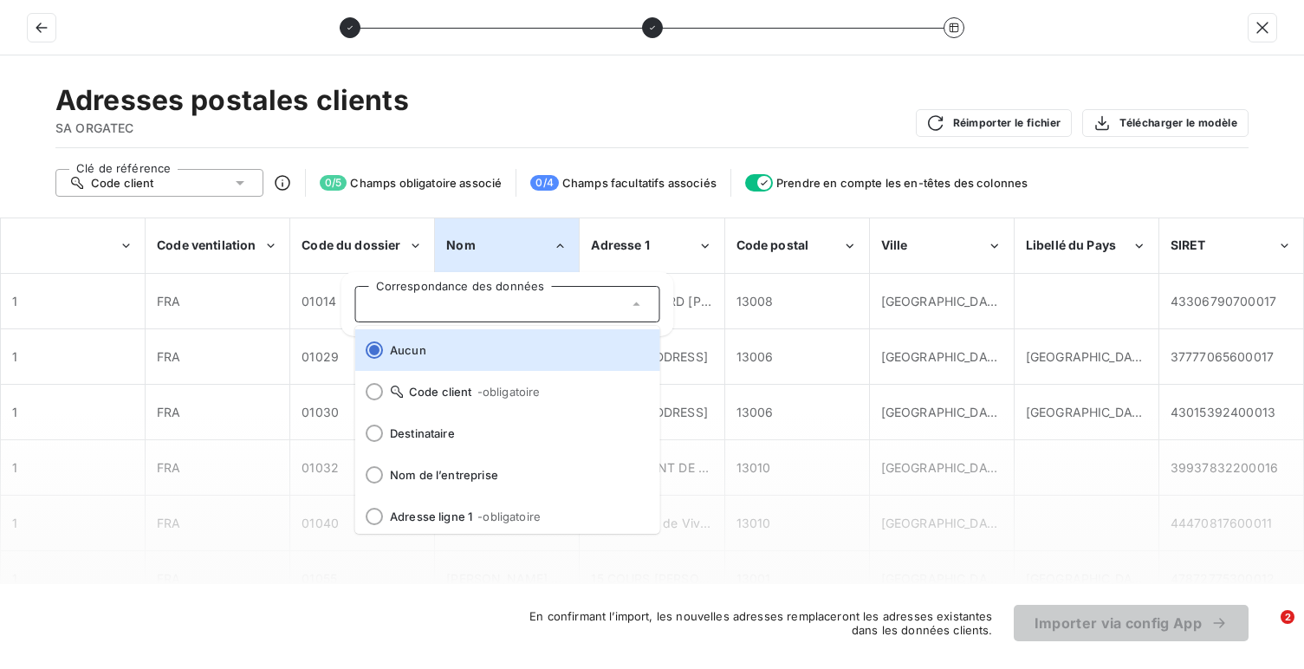
click at [209, 190] on div "Code client" at bounding box center [159, 183] width 208 height 28
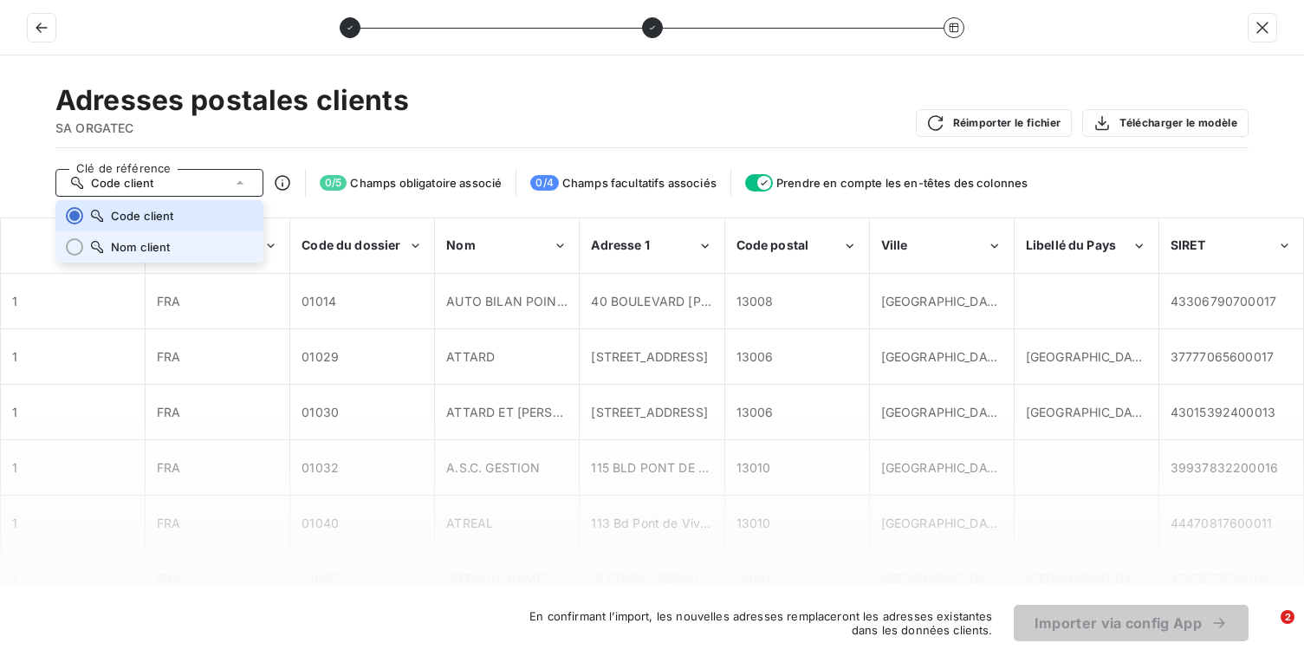
click at [206, 242] on li "Nom client" at bounding box center [159, 246] width 208 height 31
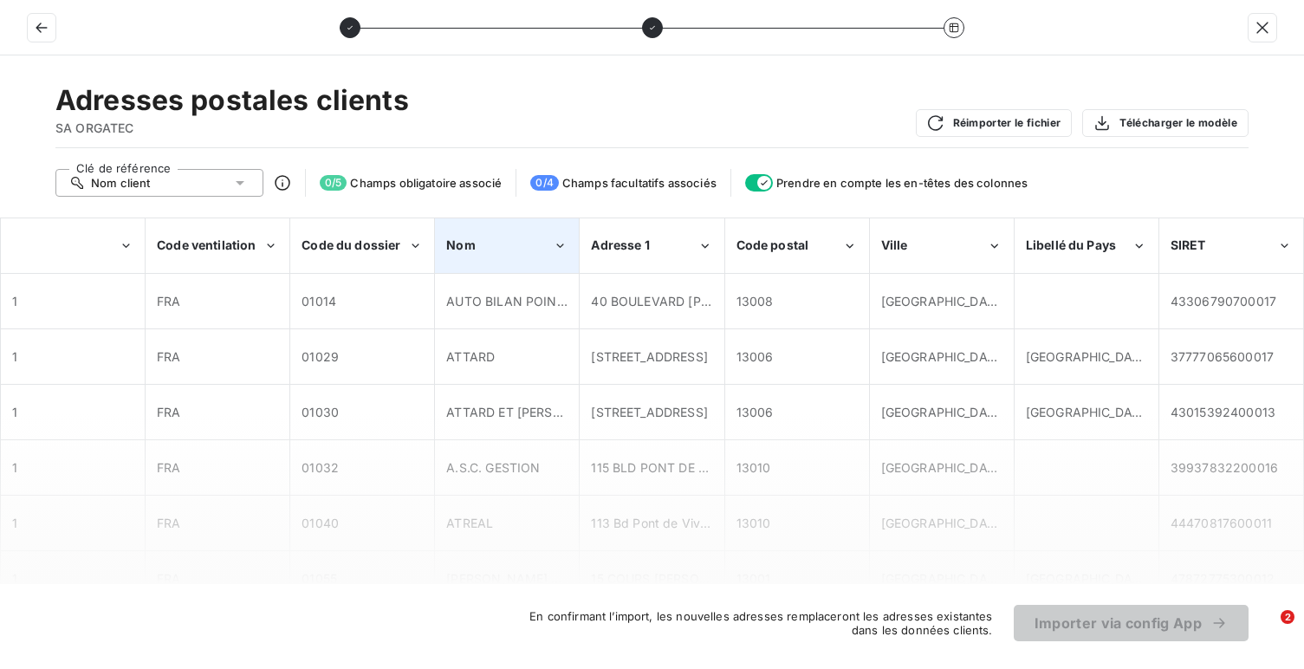
click at [445, 237] on div "Nom" at bounding box center [507, 245] width 142 height 53
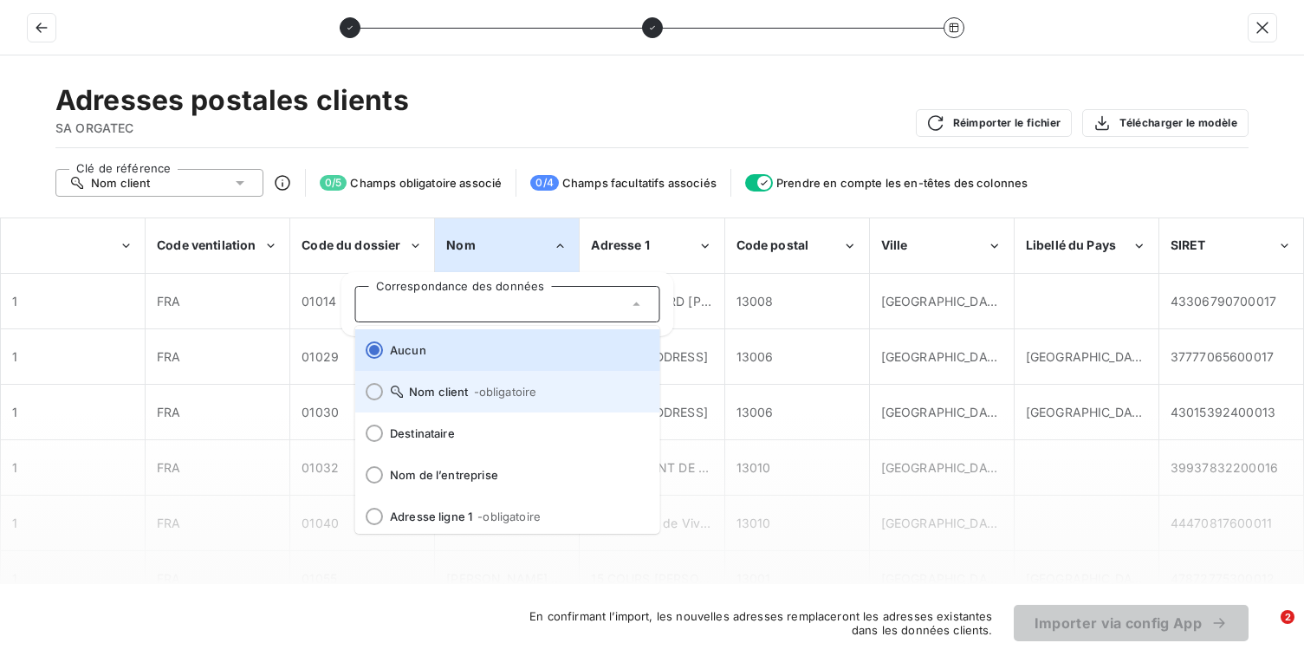
click at [490, 401] on li "Nom client - obligatoire" at bounding box center [507, 392] width 305 height 42
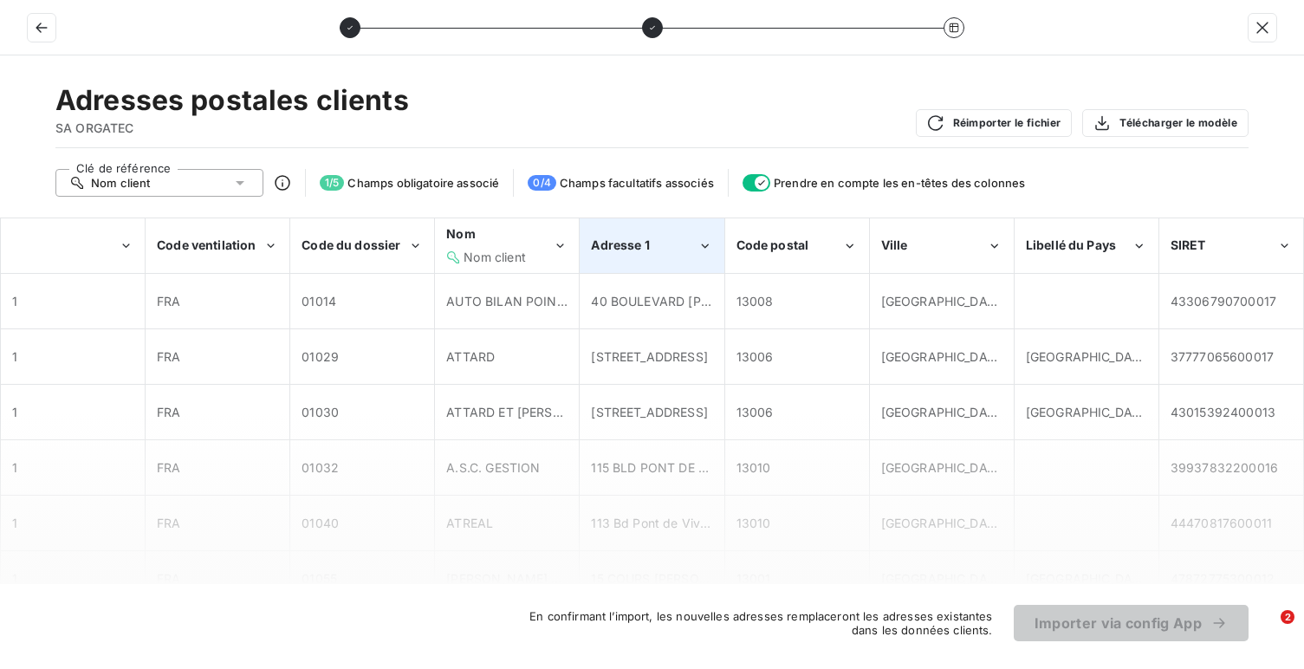
click at [666, 244] on div "Adresse 1" at bounding box center [644, 245] width 107 height 17
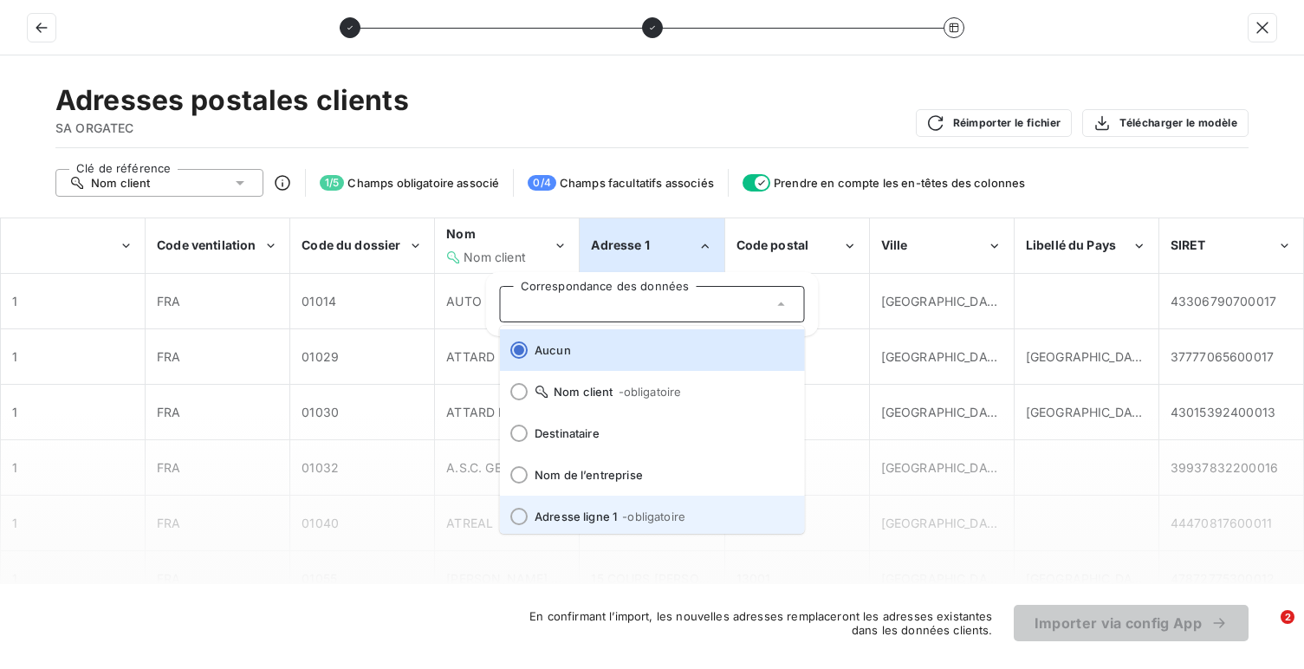
click at [628, 513] on span "- obligatoire" at bounding box center [653, 517] width 63 height 14
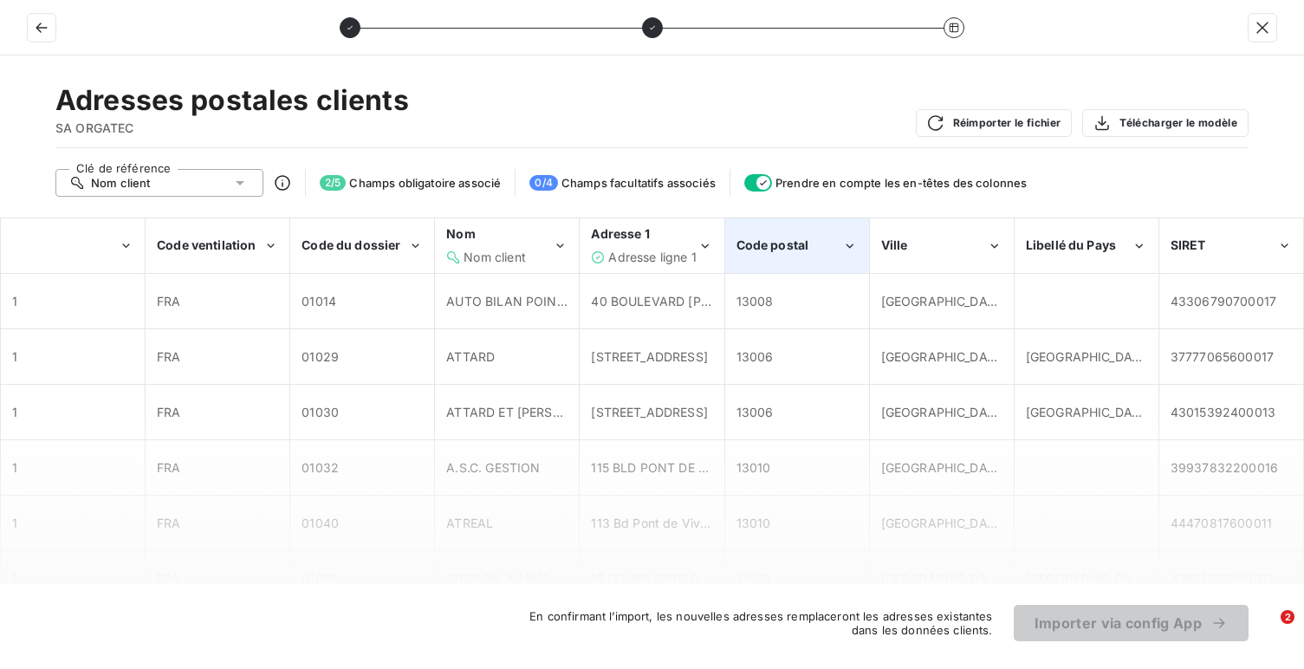
click at [772, 264] on div "Code postal" at bounding box center [797, 245] width 142 height 53
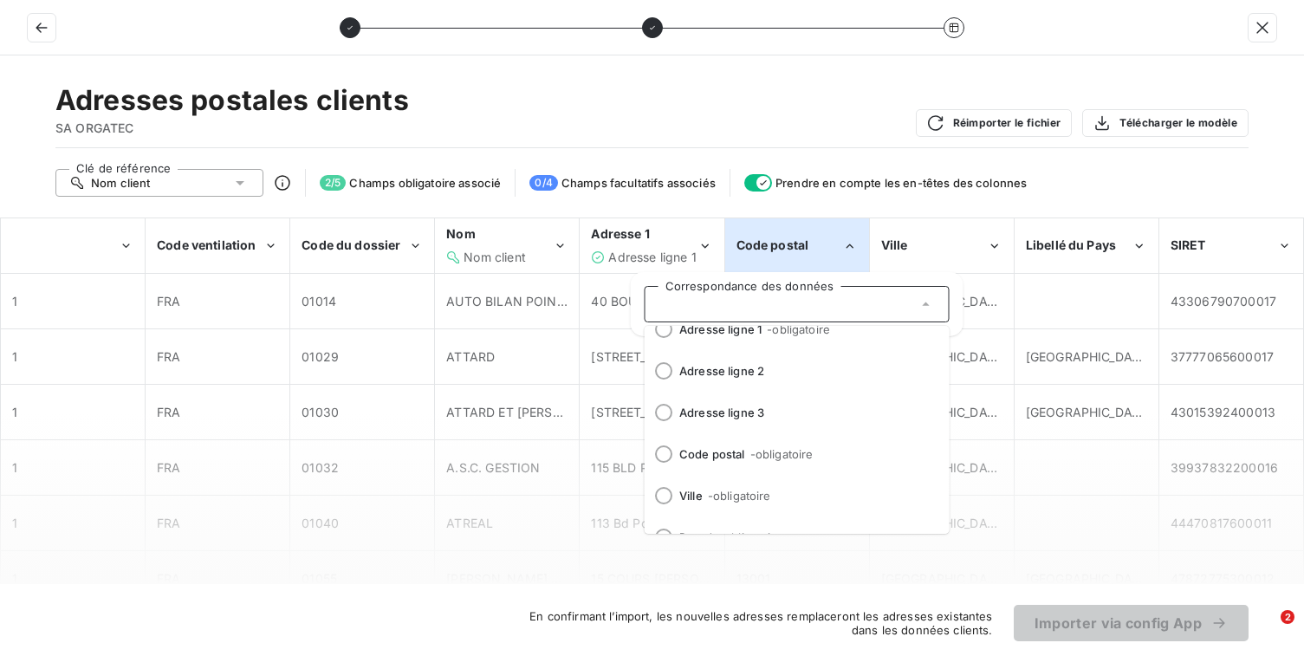
scroll to position [193, 0]
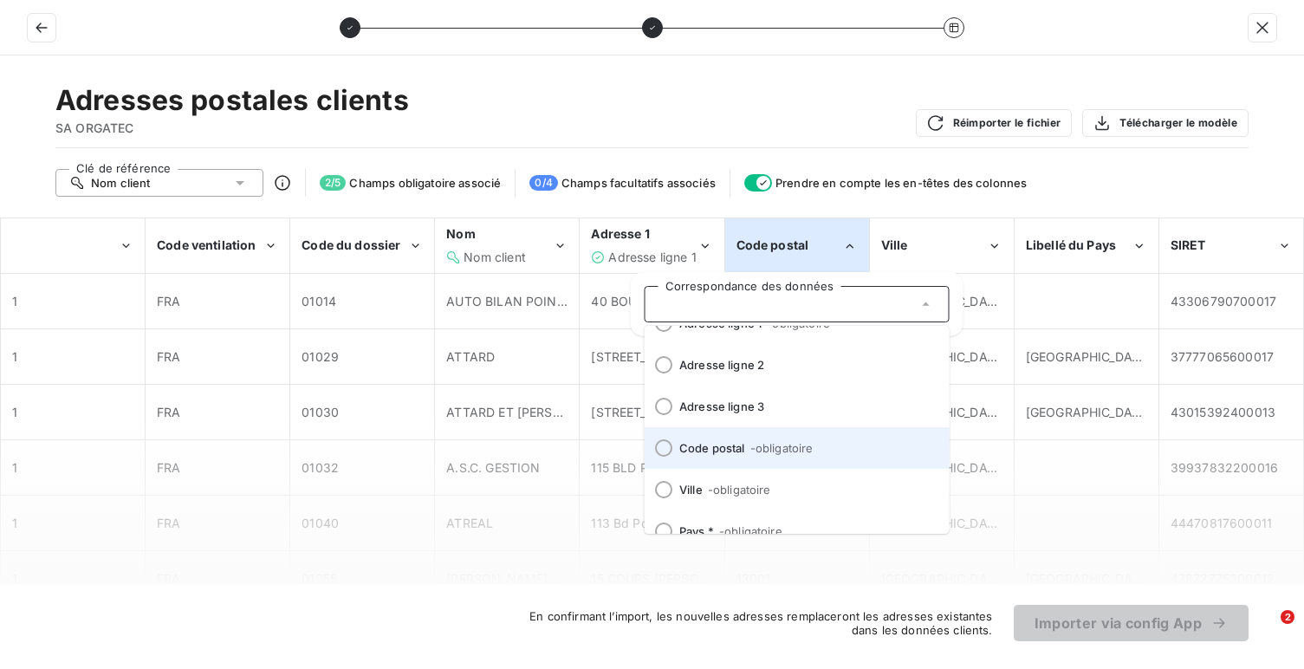
click at [757, 458] on li "Code postal - obligatoire" at bounding box center [797, 448] width 305 height 42
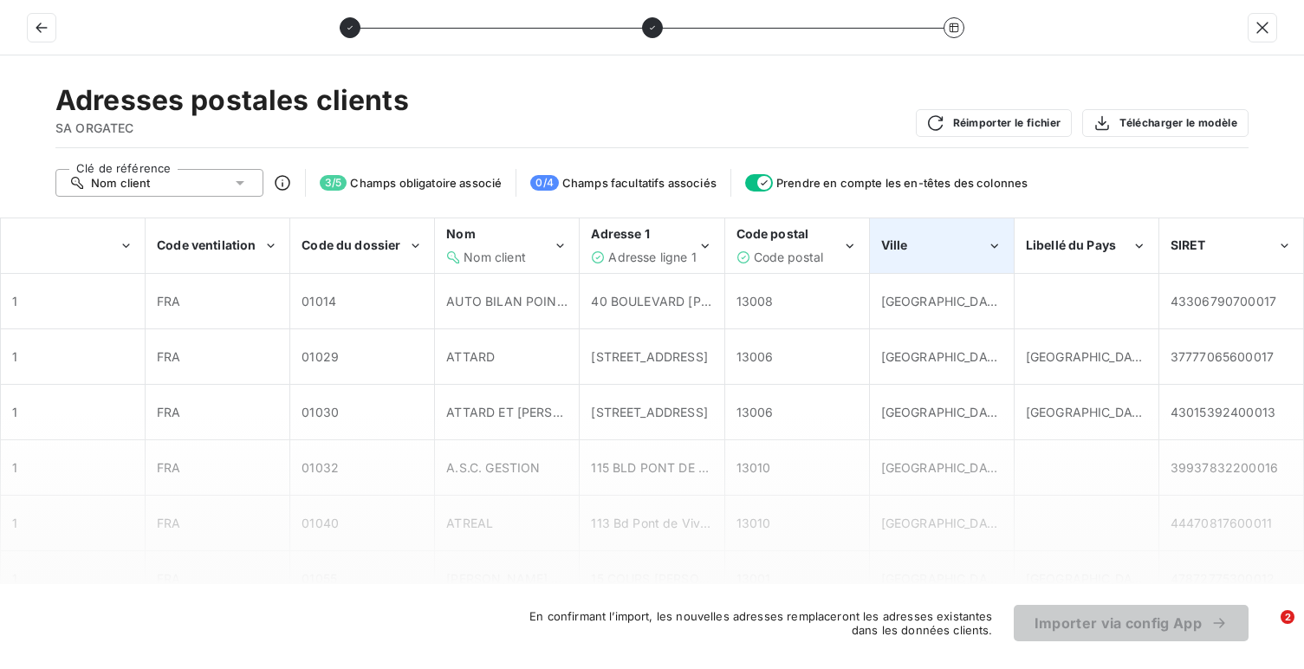
click at [925, 229] on div "Ville" at bounding box center [942, 245] width 142 height 53
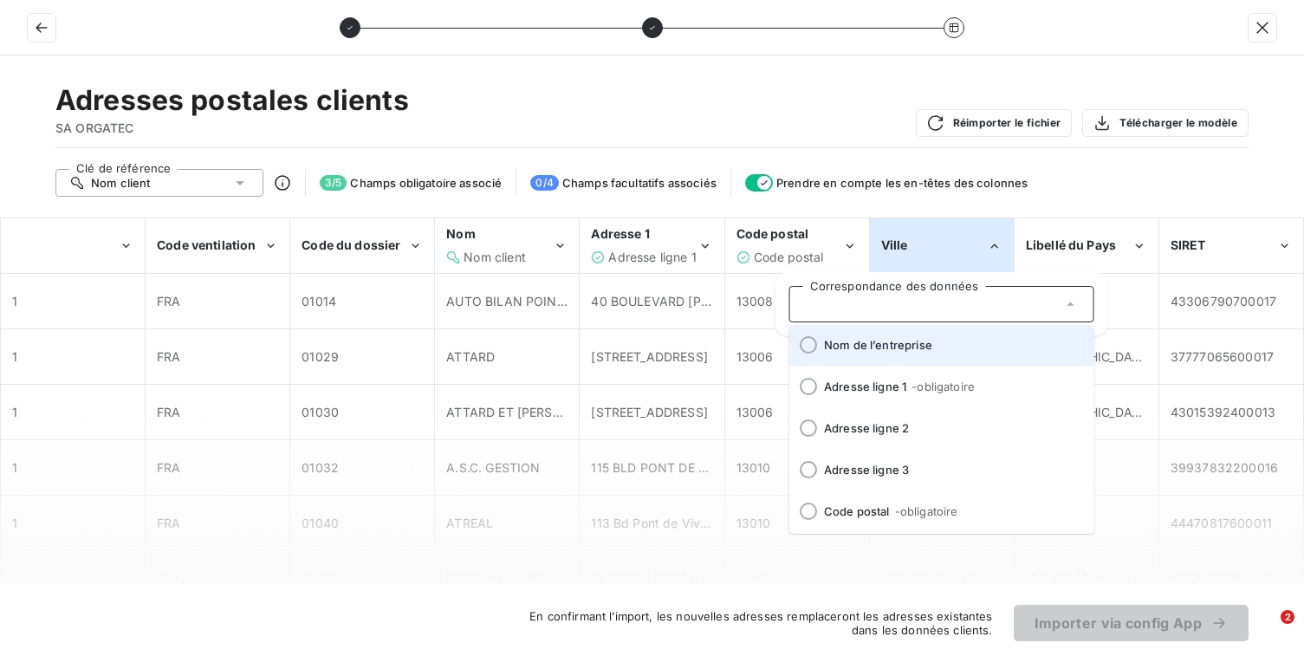
scroll to position [215, 0]
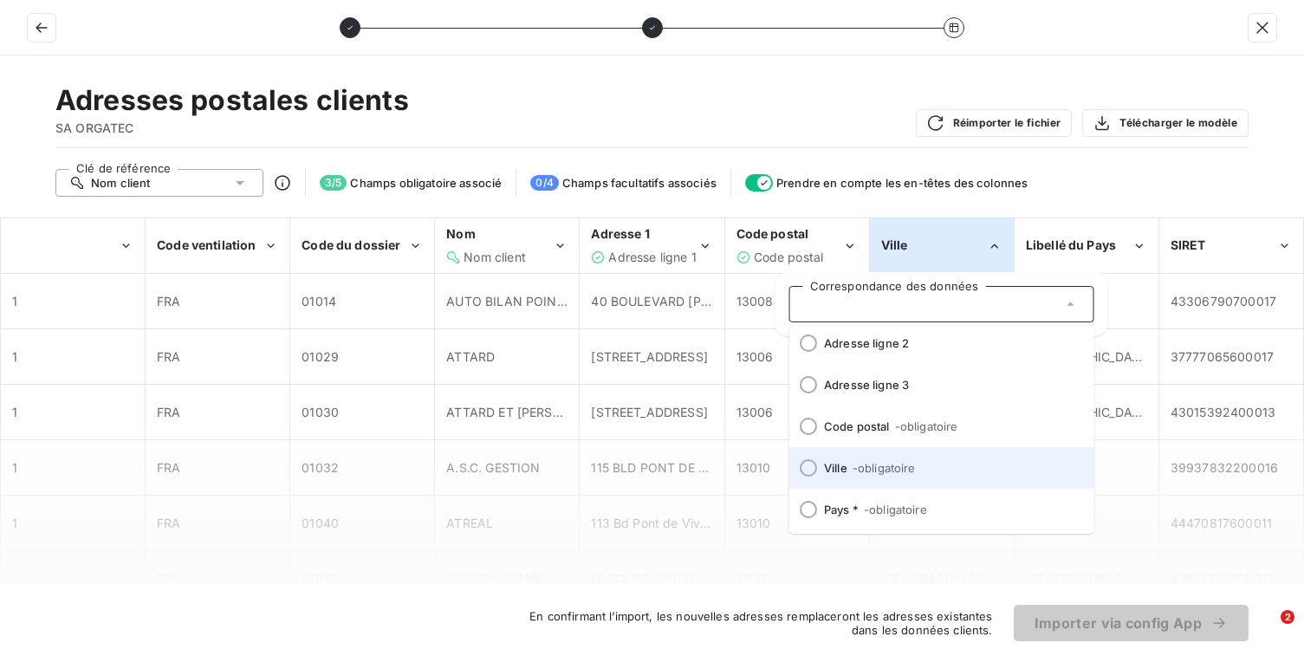
click at [911, 469] on span "- obligatoire" at bounding box center [883, 468] width 63 height 14
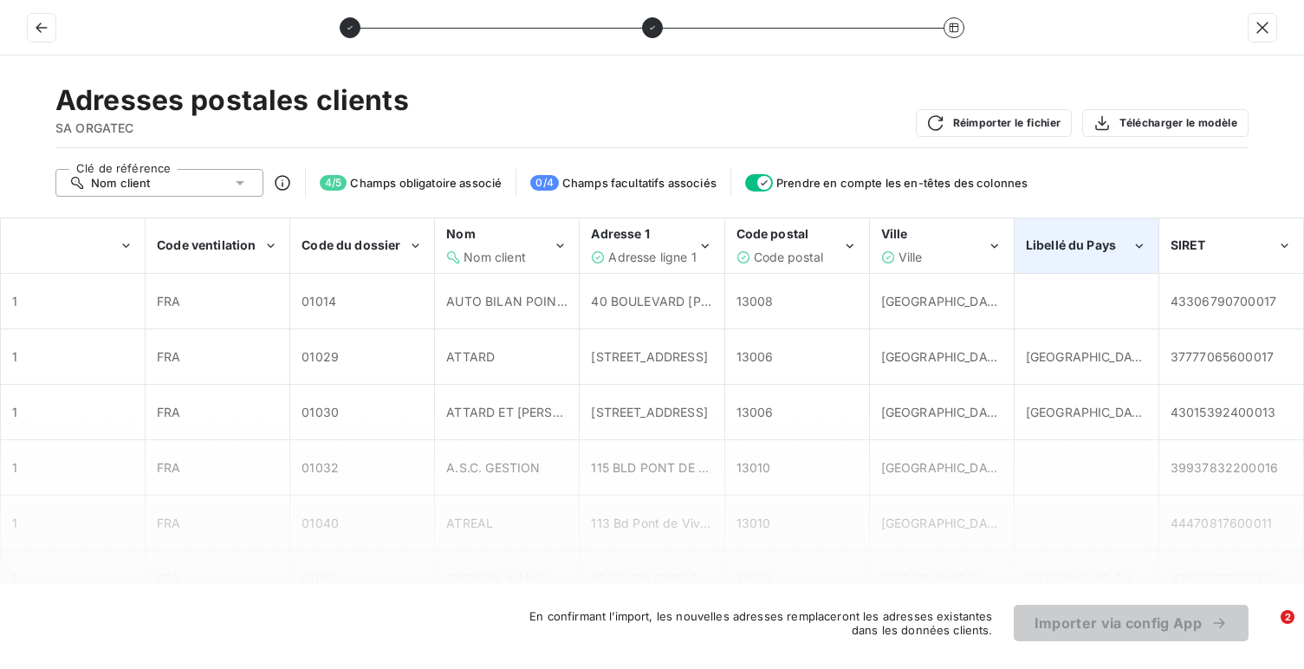
click at [1051, 250] on span "Libellé du Pays" at bounding box center [1071, 244] width 90 height 15
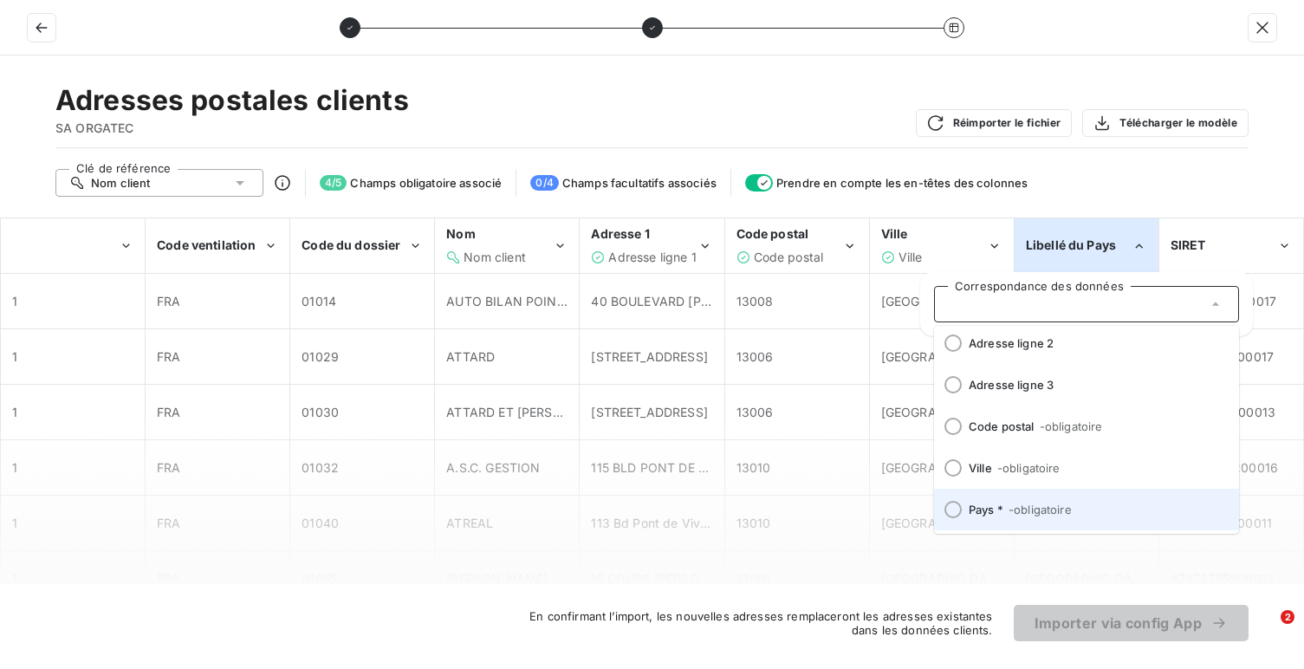
click at [1017, 508] on span "- obligatoire" at bounding box center [1040, 510] width 63 height 14
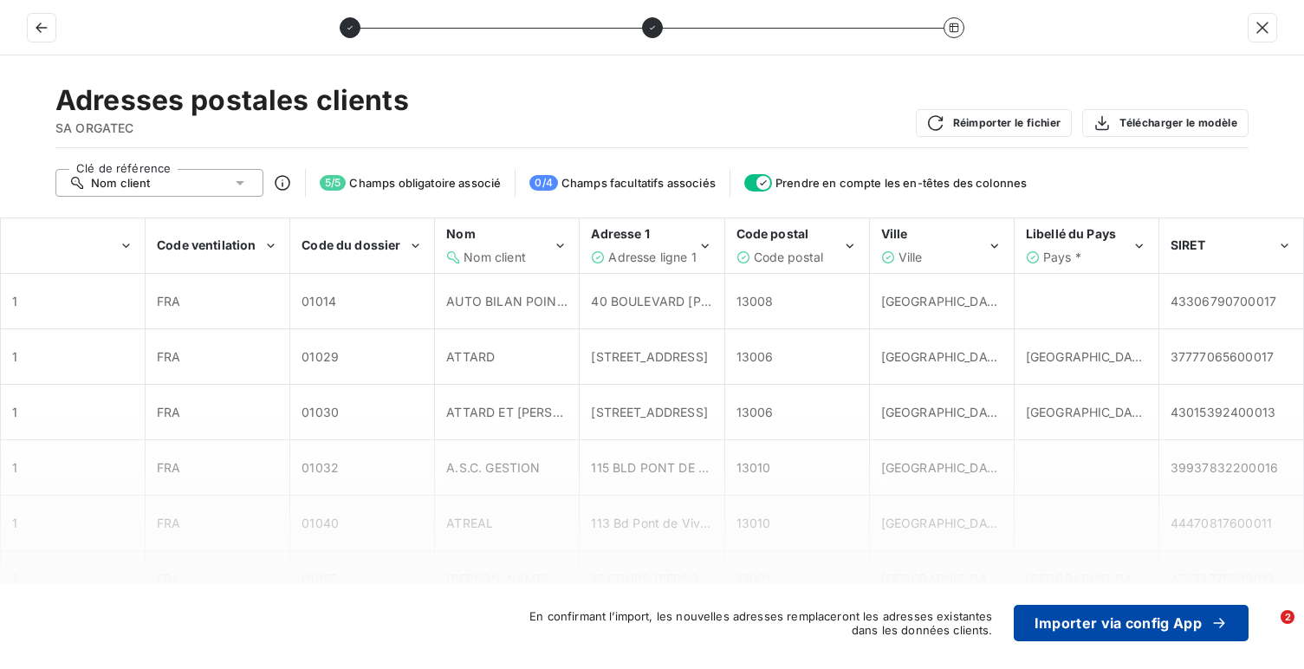
click at [1033, 607] on button "Importer via config App" at bounding box center [1131, 623] width 235 height 36
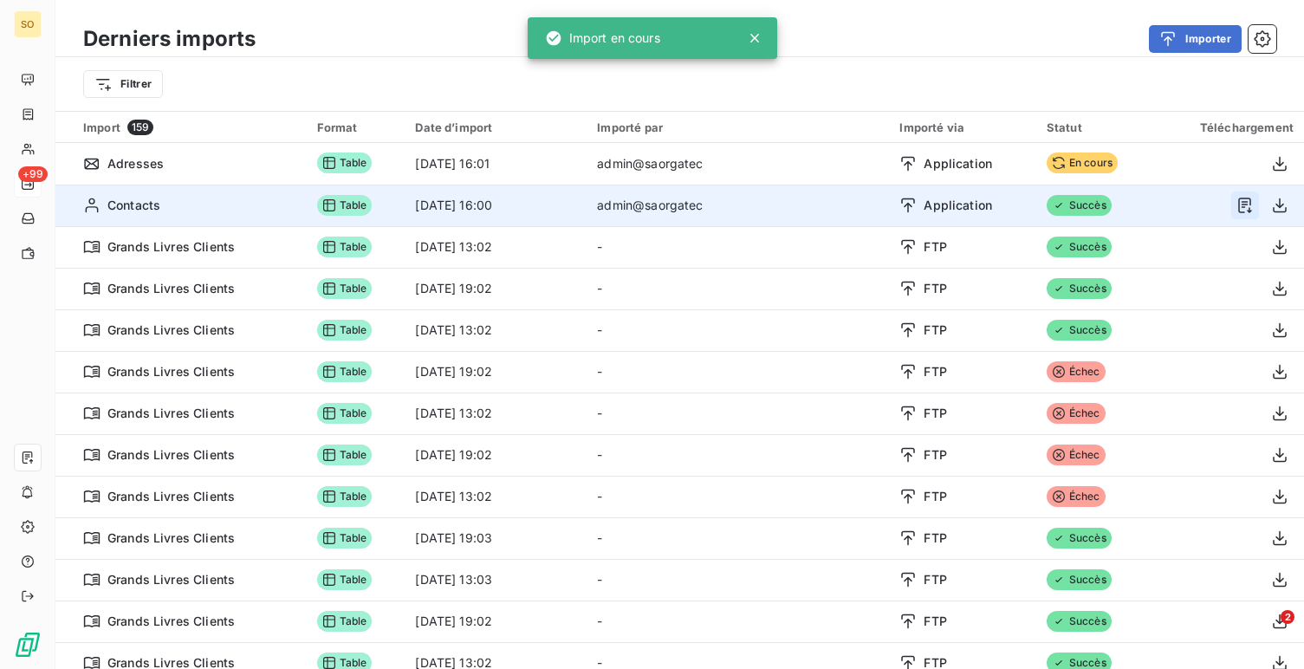
click at [1237, 211] on icon "button" at bounding box center [1245, 205] width 17 height 17
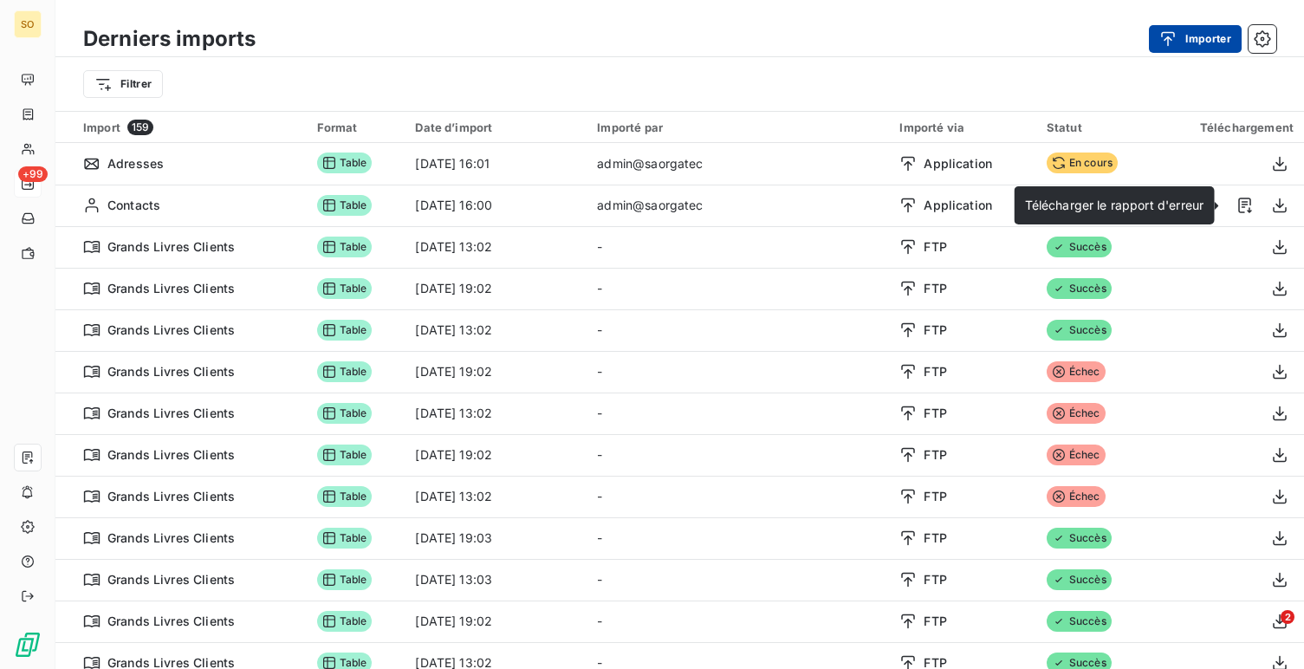
click at [1187, 42] on button "Importer" at bounding box center [1195, 39] width 93 height 28
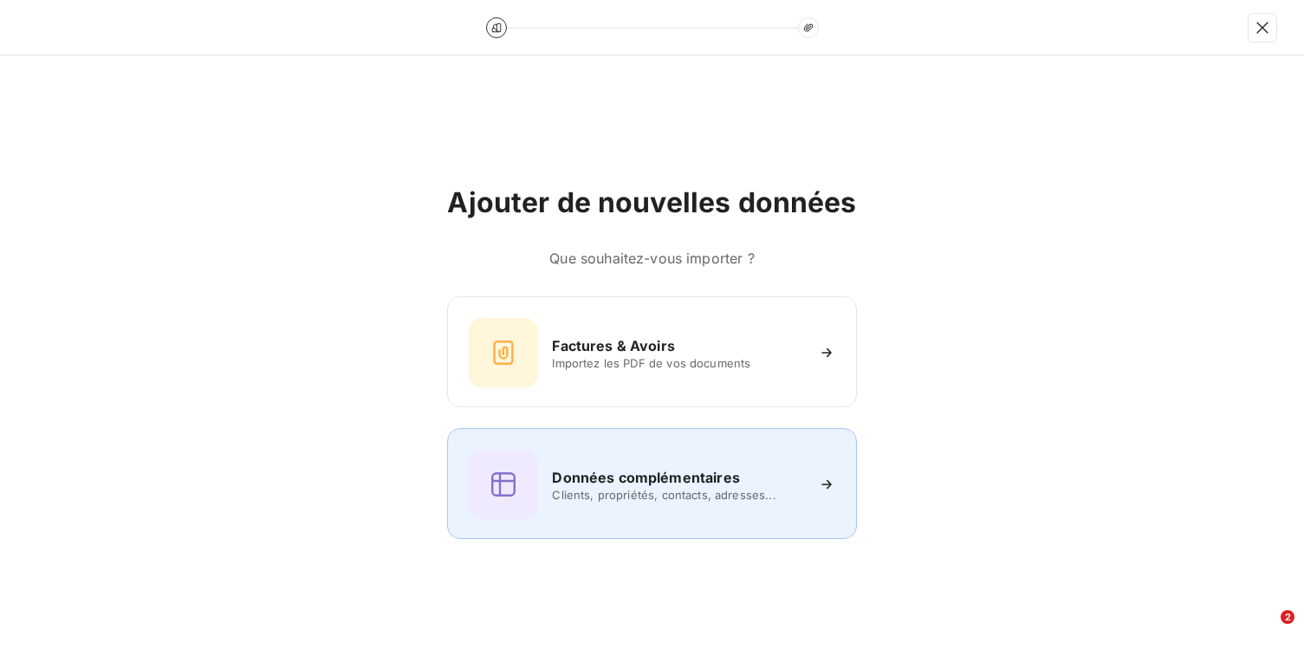
click at [676, 500] on span "Clients, propriétés, contacts, adresses..." at bounding box center [677, 495] width 251 height 14
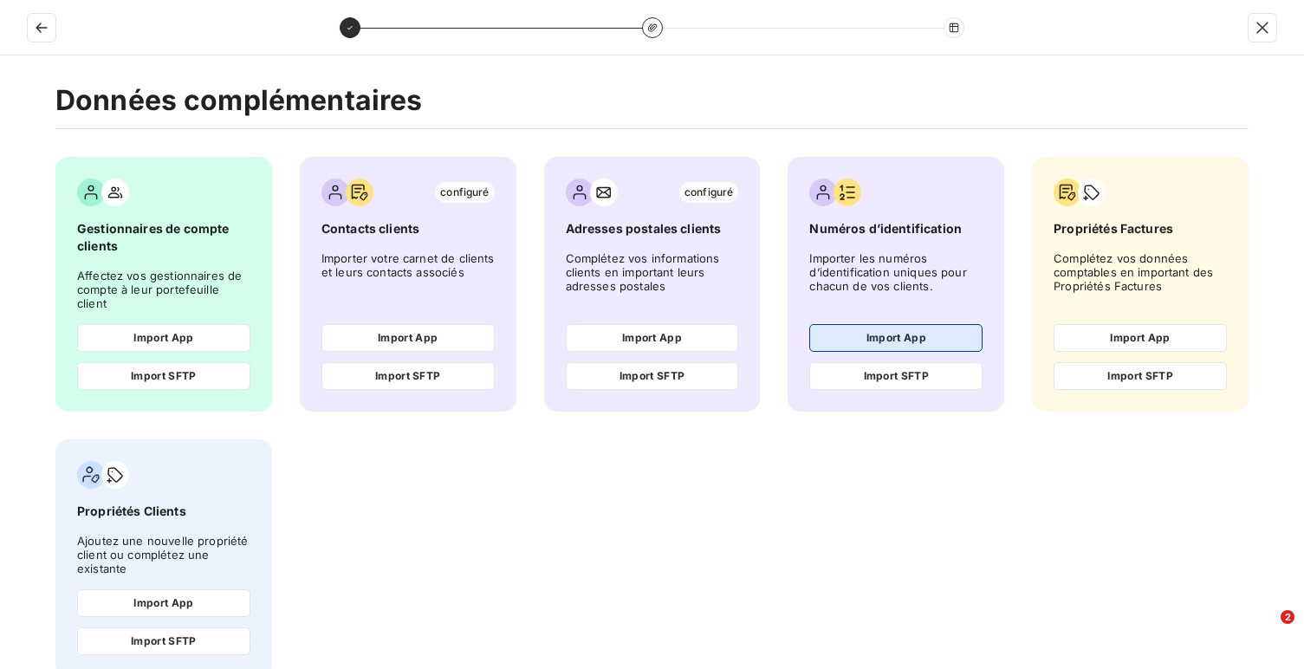
click at [830, 324] on button "Import App" at bounding box center [895, 338] width 173 height 28
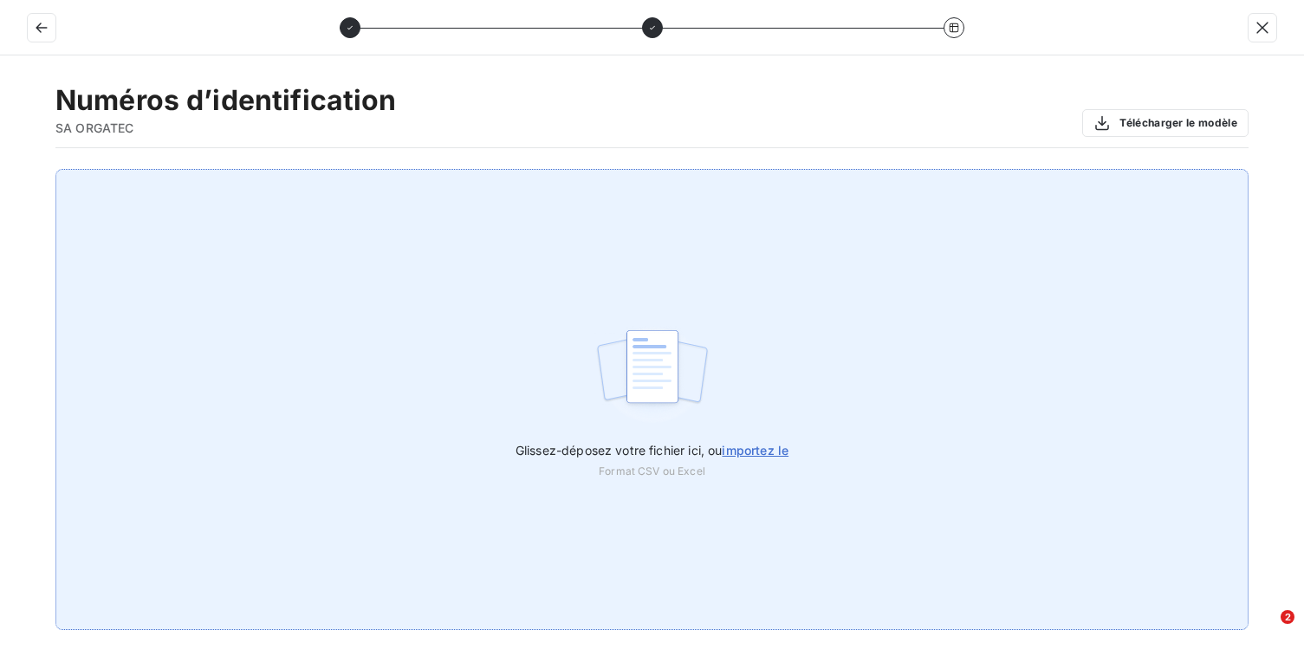
click at [680, 361] on img at bounding box center [651, 375] width 115 height 111
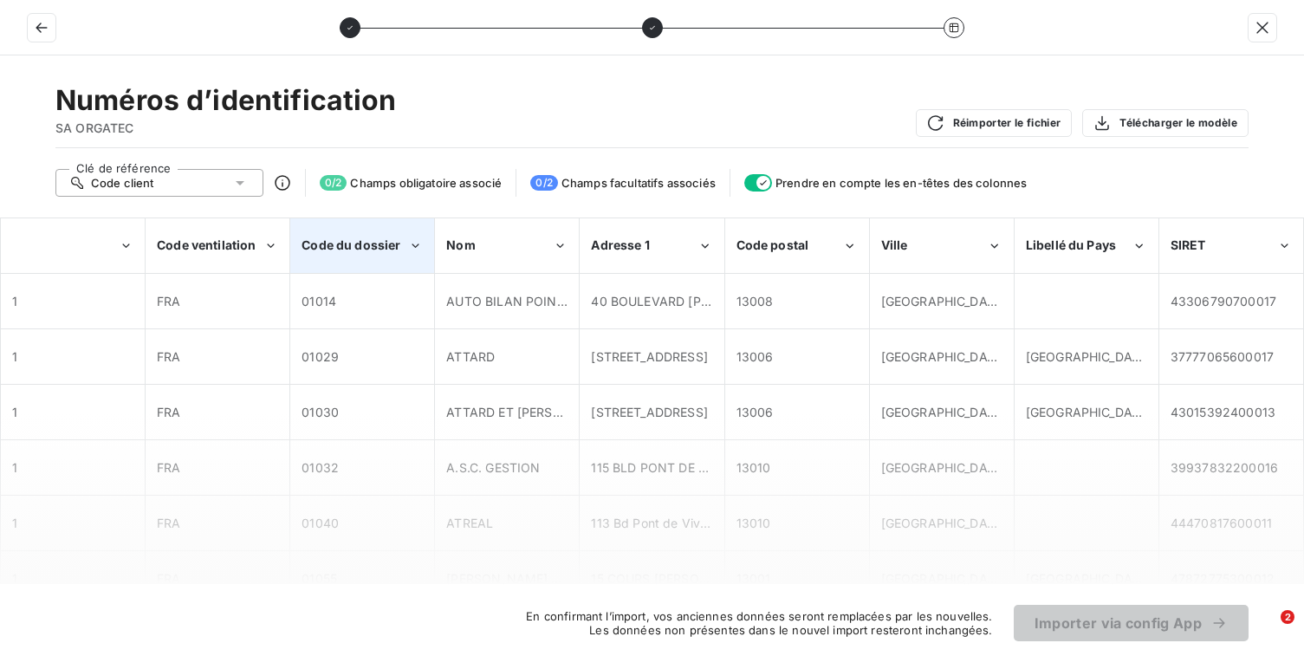
click at [427, 260] on div "Code du dossier" at bounding box center [362, 245] width 142 height 53
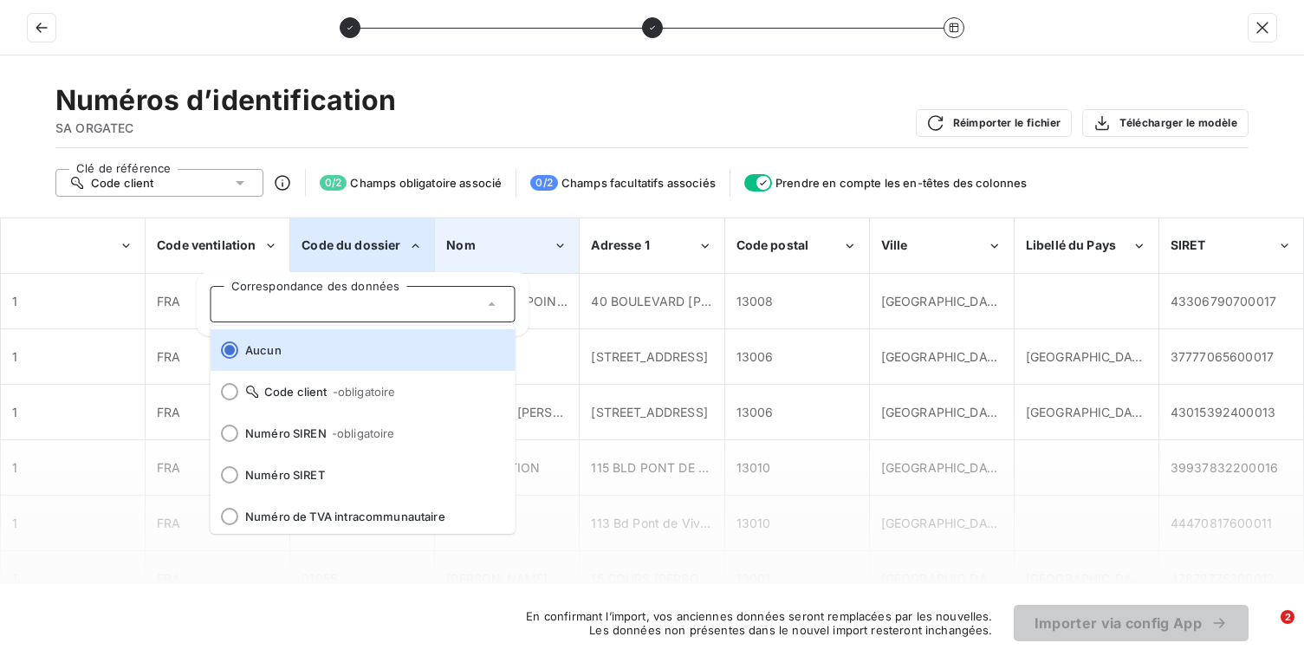
click at [477, 257] on div "Nom" at bounding box center [507, 245] width 142 height 53
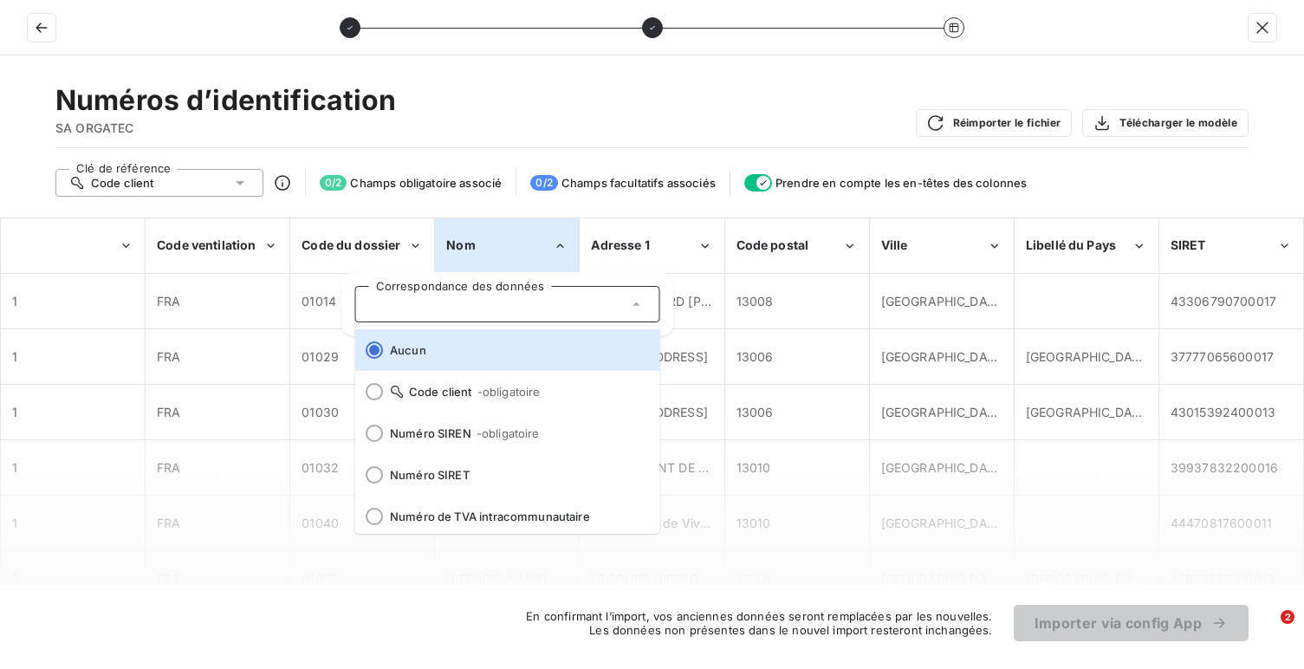
click at [191, 214] on div "Numéros d’identification SA ORGATEC Réimporter le fichier Télécharger le modèle…" at bounding box center [652, 362] width 1304 height 614
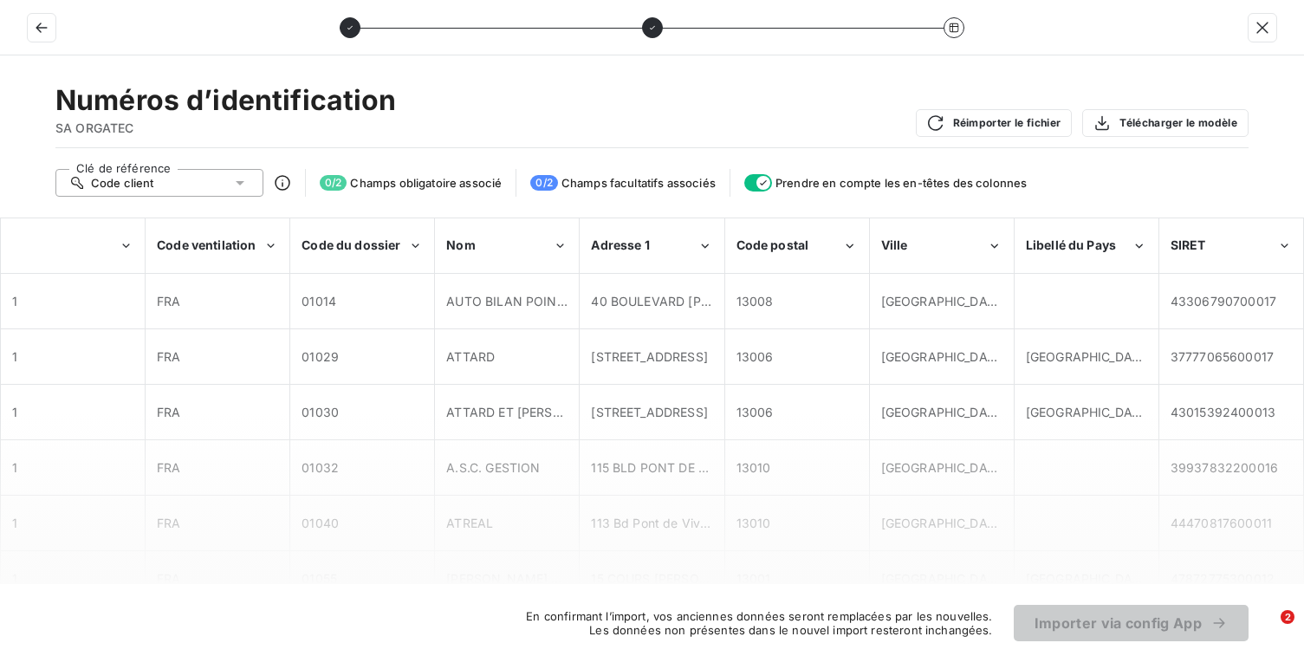
click at [208, 185] on div "Code client" at bounding box center [159, 183] width 208 height 28
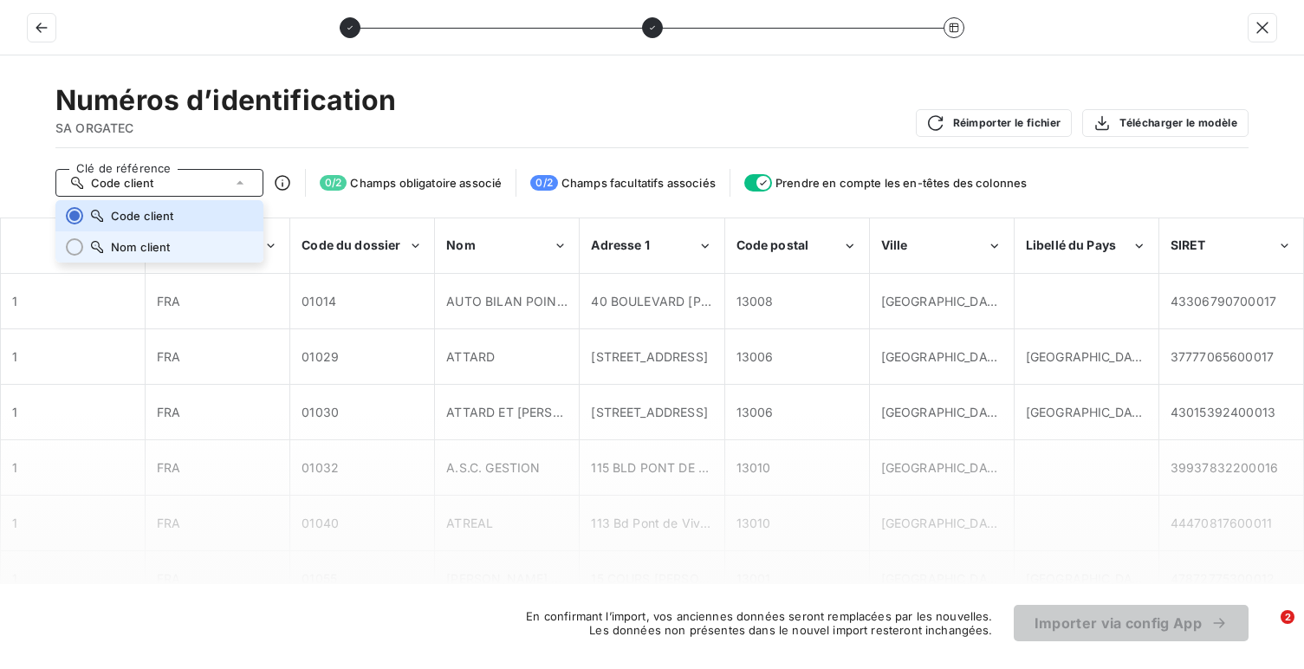
click at [202, 238] on li "Nom client" at bounding box center [159, 246] width 208 height 31
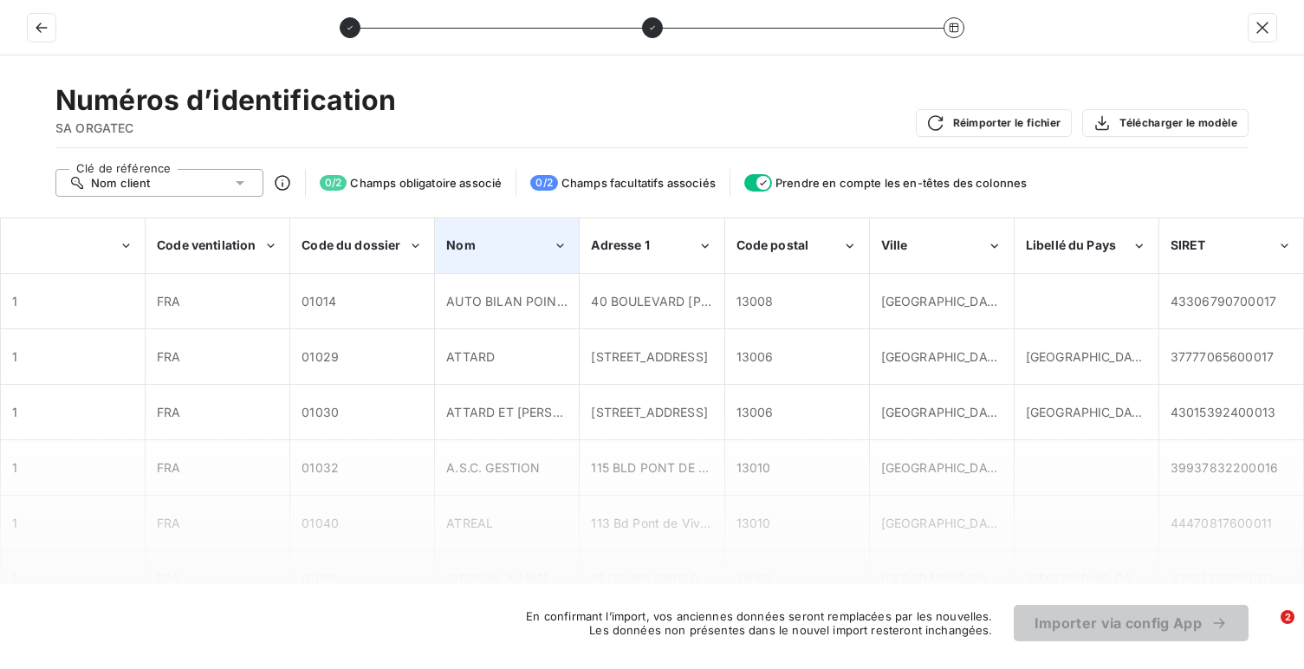
click at [473, 237] on div "Nom" at bounding box center [499, 245] width 107 height 17
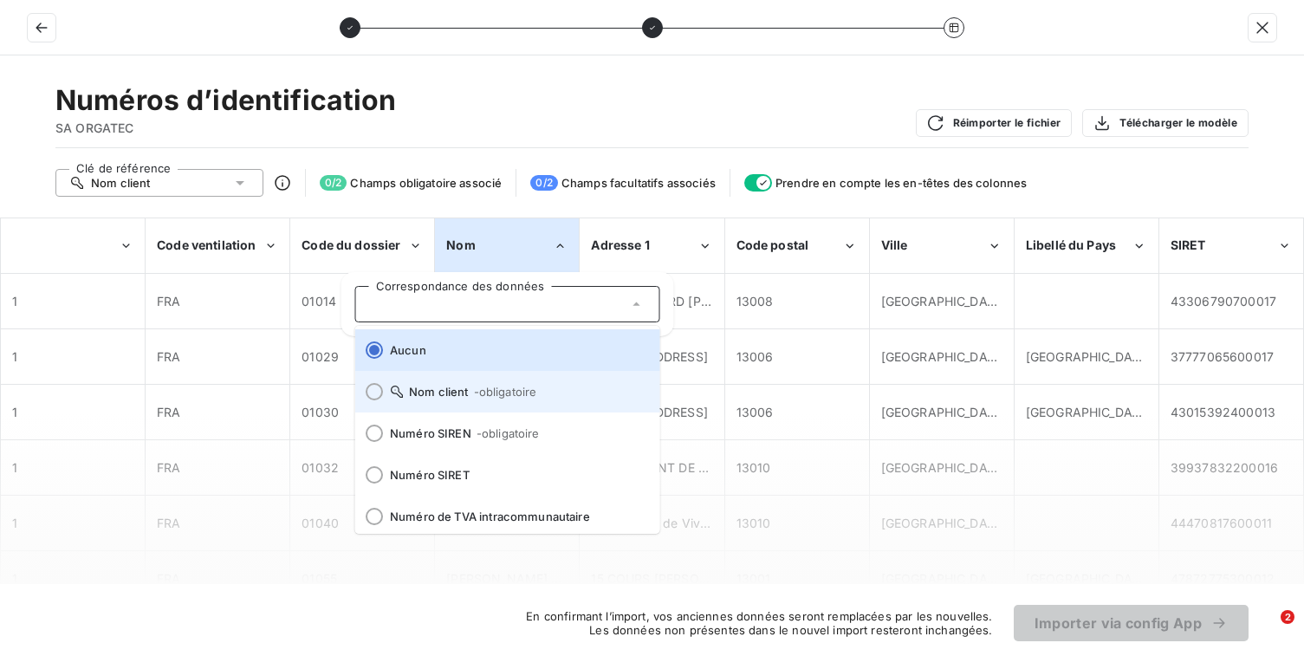
click at [504, 385] on span "- obligatoire" at bounding box center [504, 392] width 63 height 14
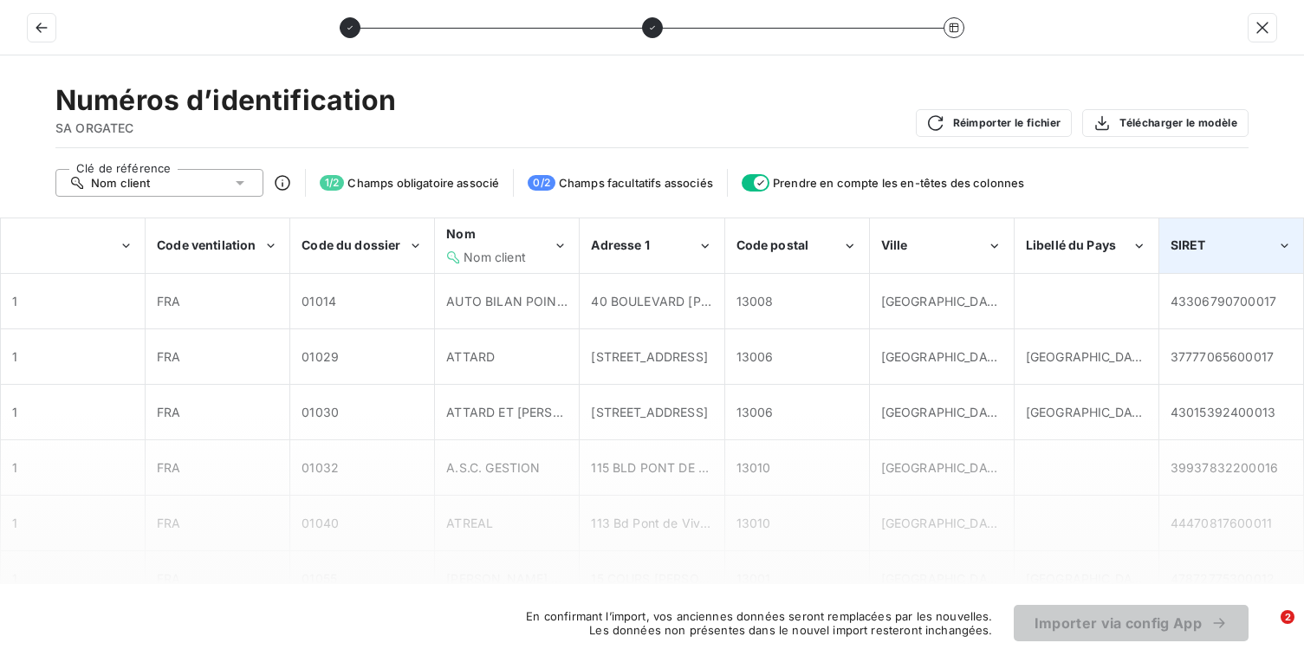
click at [1211, 246] on div "SIRET" at bounding box center [1224, 245] width 107 height 17
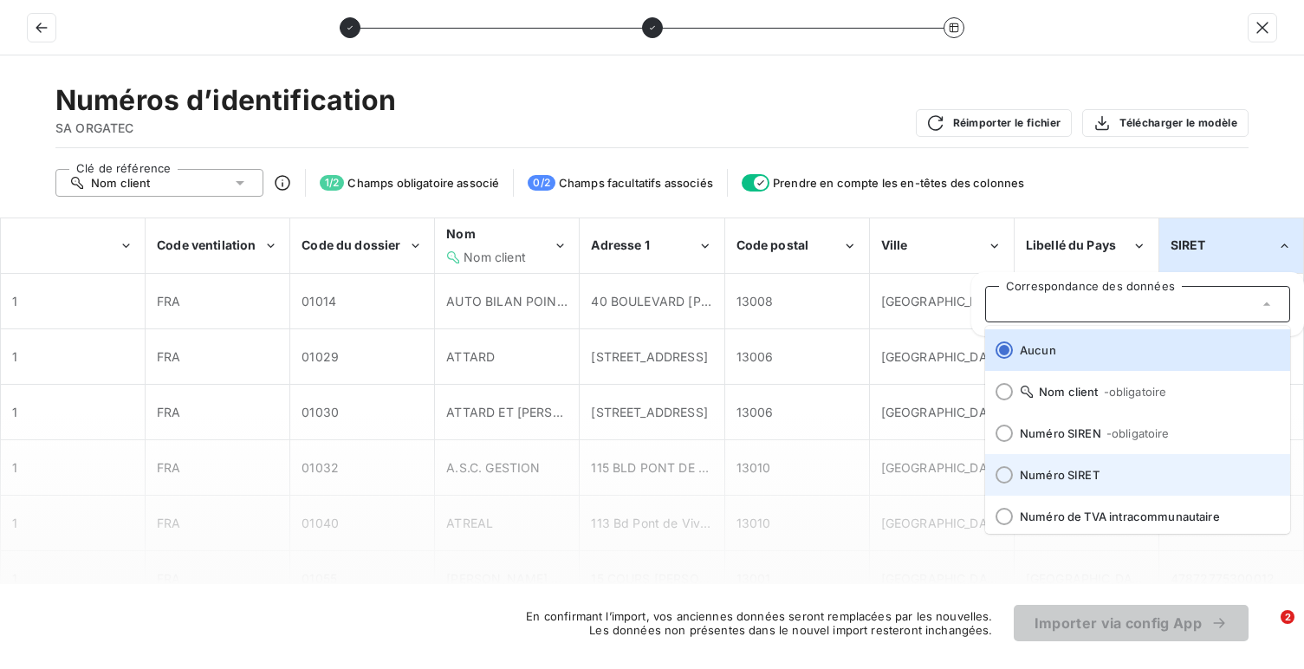
click at [1120, 470] on span "Numéro SIRET" at bounding box center [1148, 475] width 257 height 14
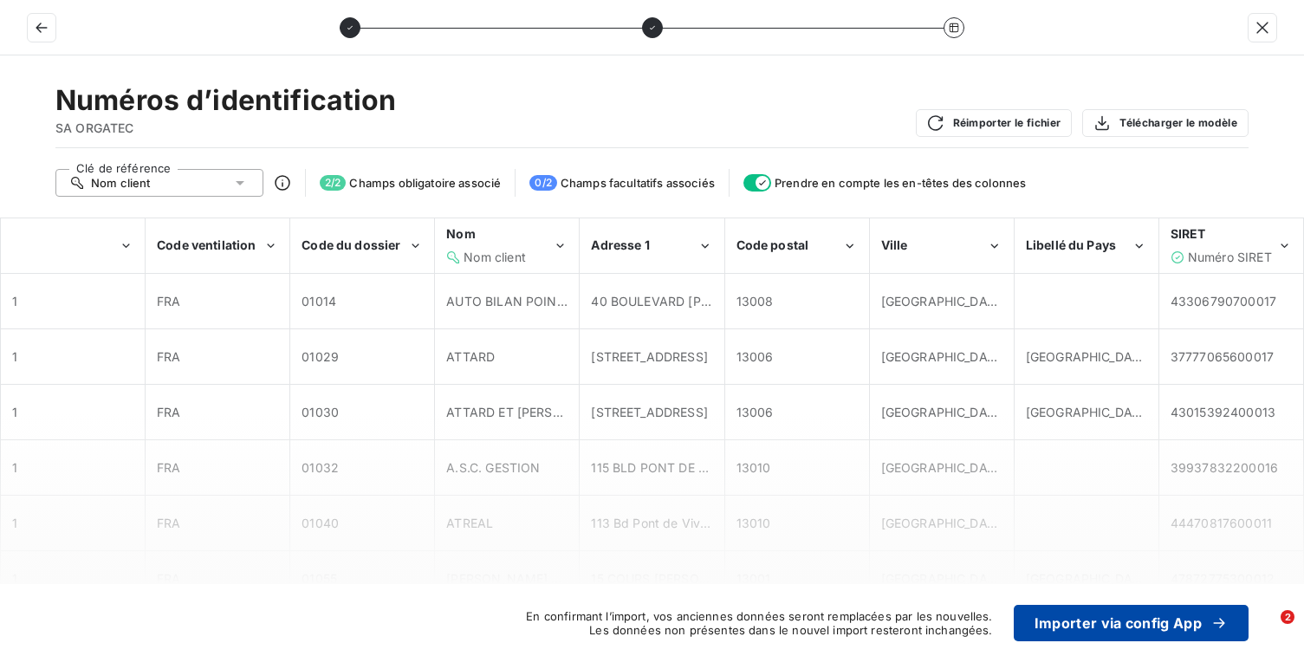
click at [1129, 636] on button "Importer via config App" at bounding box center [1131, 623] width 235 height 36
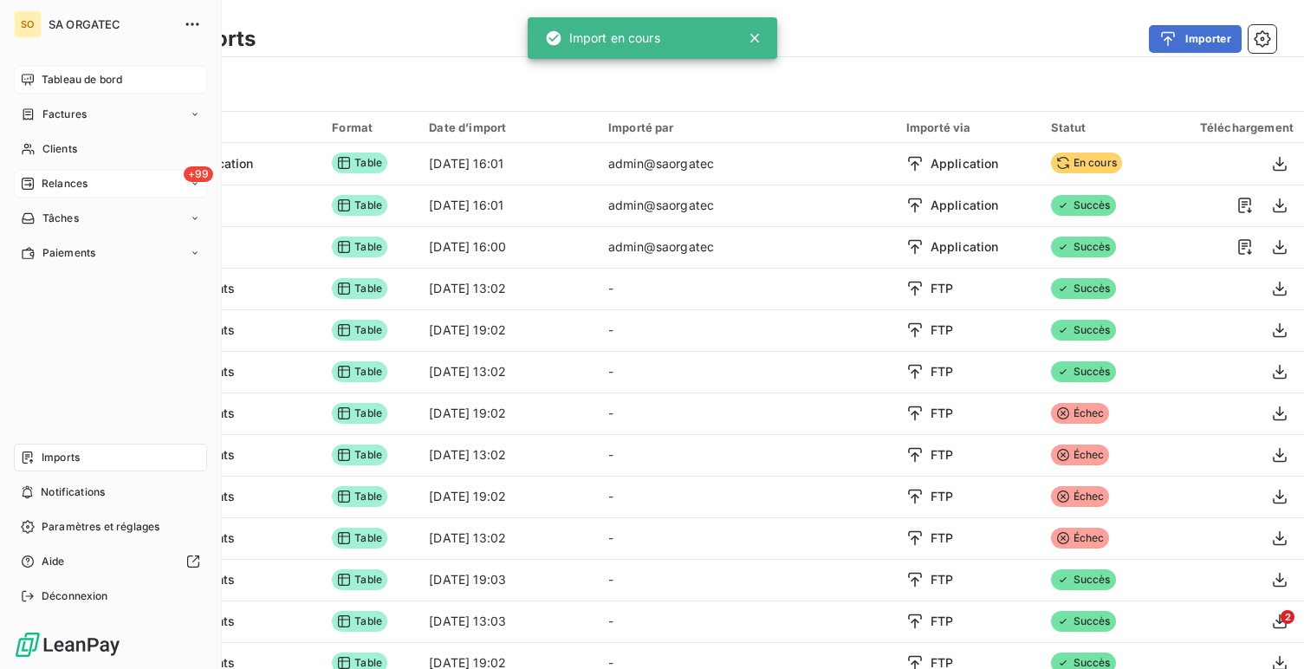
click at [59, 81] on span "Tableau de bord" at bounding box center [82, 80] width 81 height 16
